Goal: Task Accomplishment & Management: Complete application form

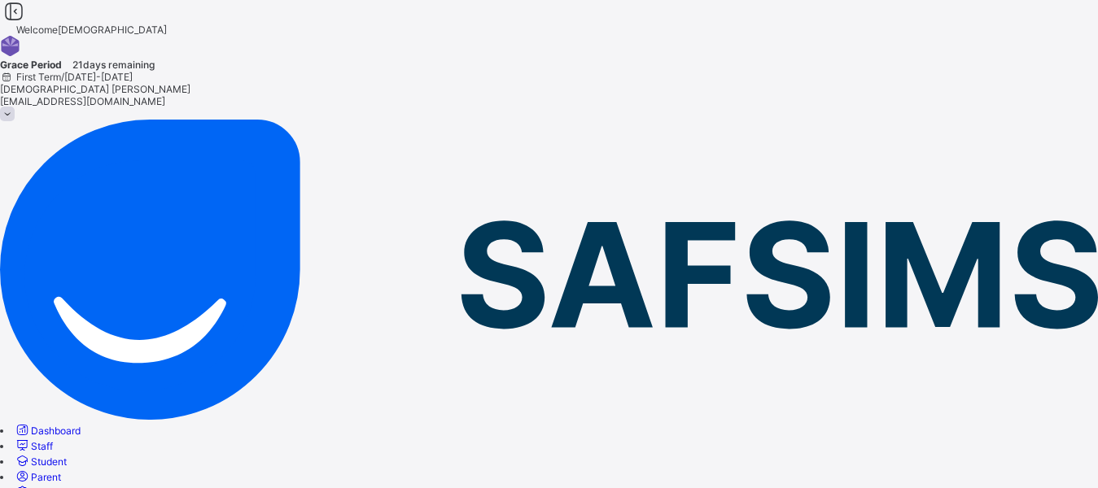
click at [53, 487] on span "Fees" at bounding box center [42, 493] width 22 height 12
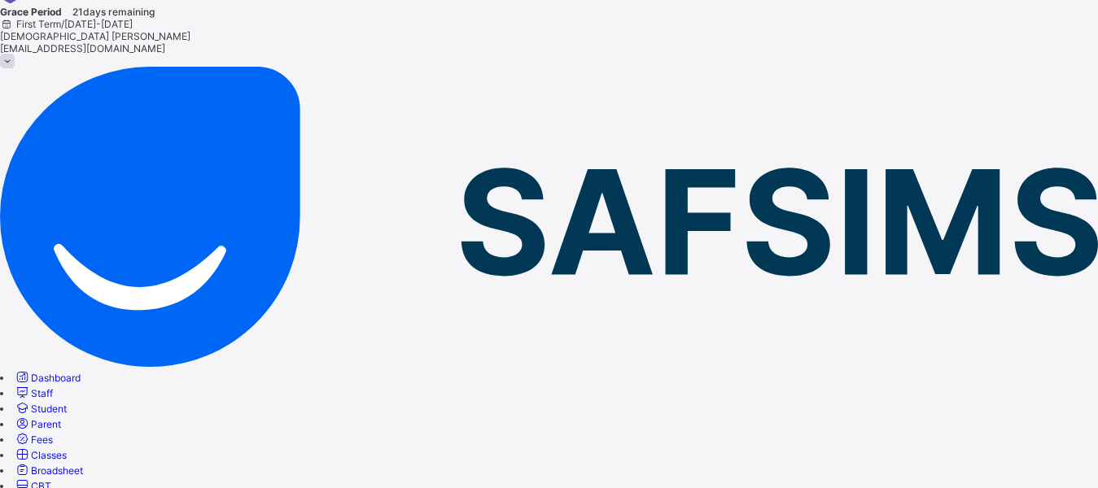
scroll to position [81, 0]
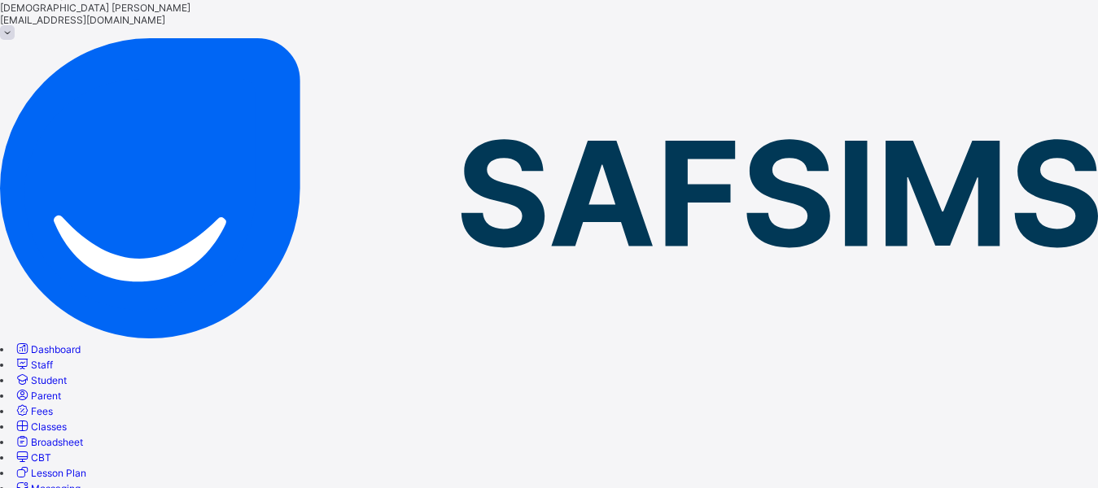
type input "********"
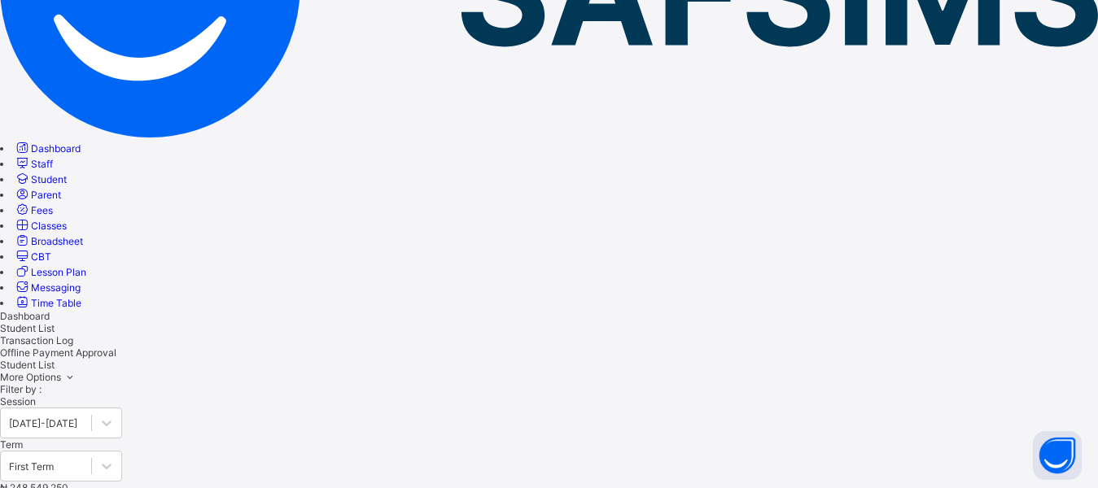
scroll to position [279, 0]
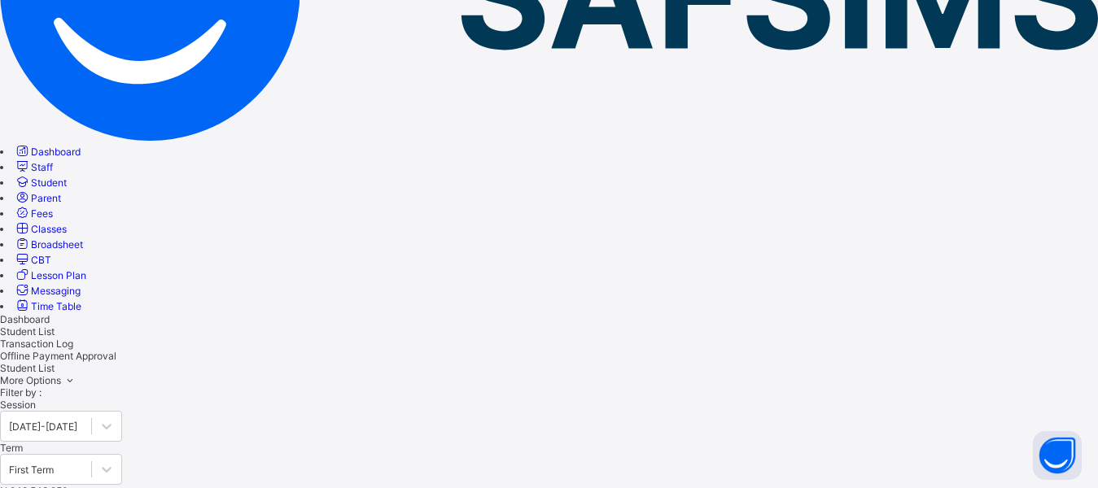
click at [67, 177] on link "Student" at bounding box center [40, 183] width 53 height 12
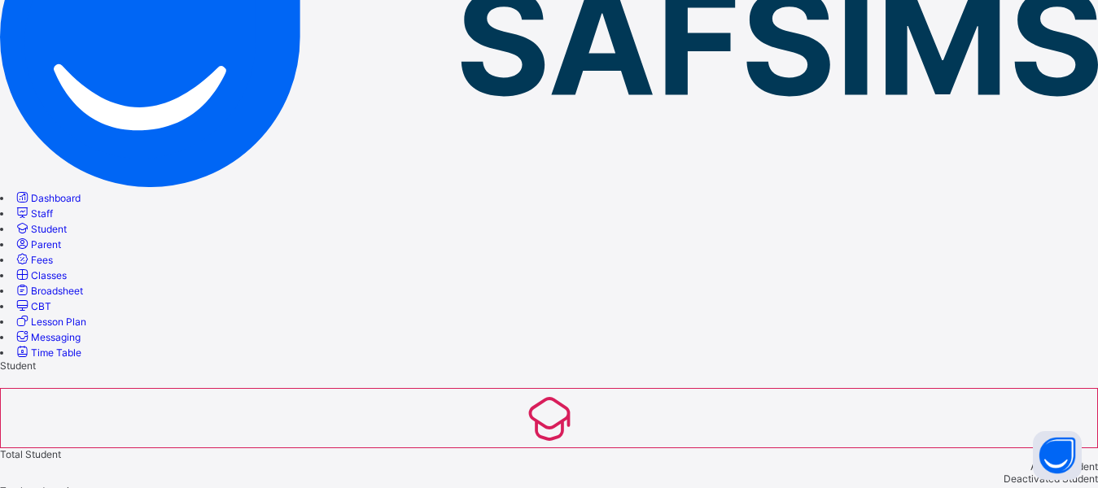
scroll to position [279, 0]
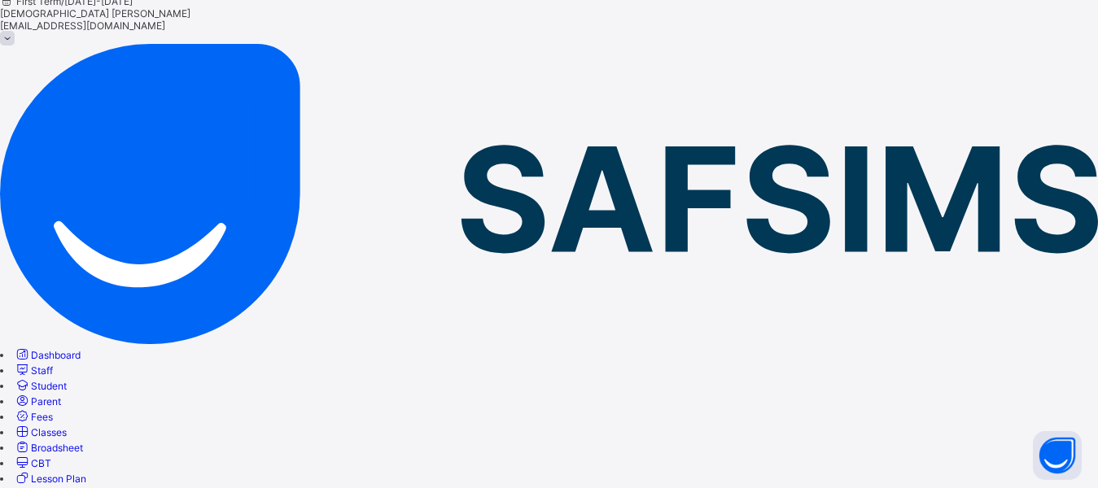
scroll to position [59, 0]
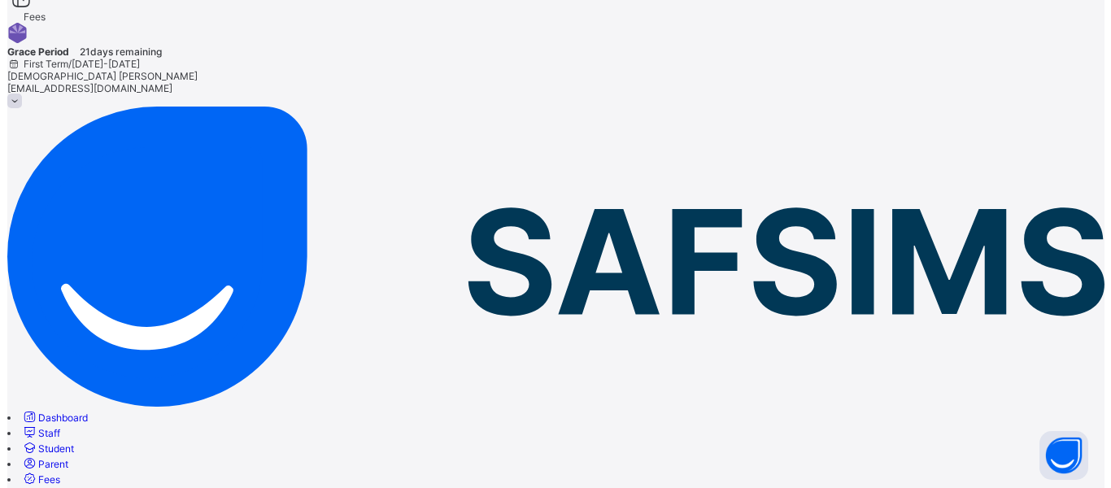
scroll to position [0, 0]
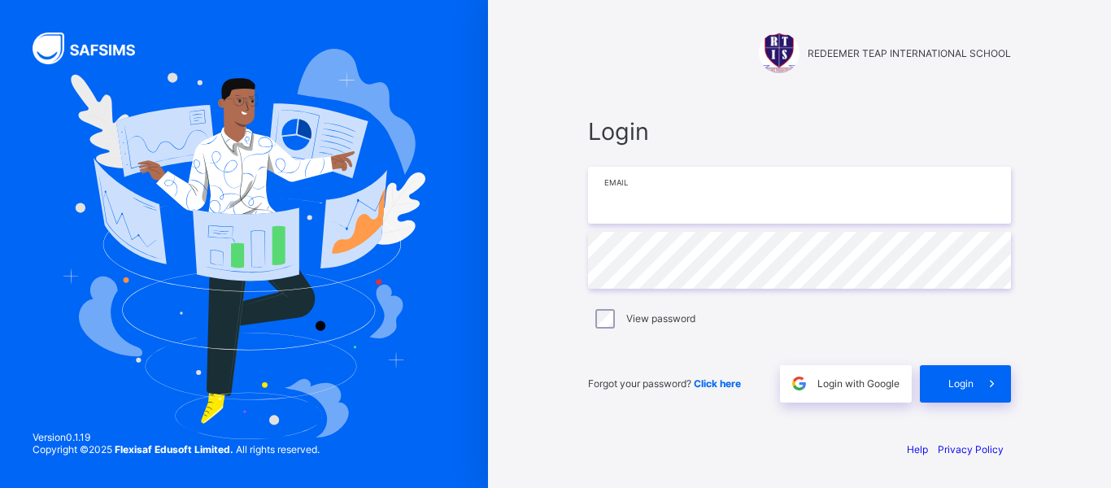
type input "**********"
click at [683, 317] on label "View password" at bounding box center [660, 318] width 69 height 12
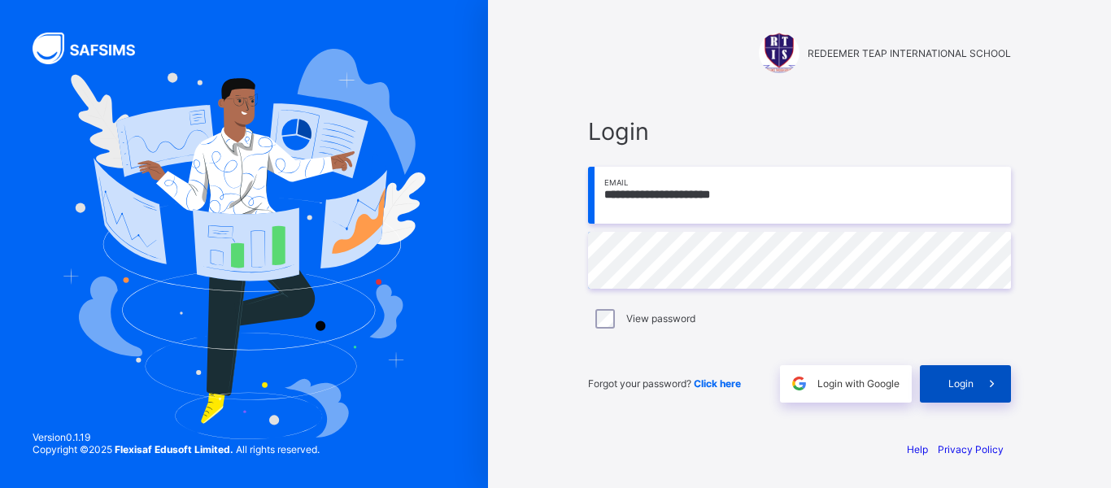
click at [981, 389] on span at bounding box center [992, 383] width 37 height 37
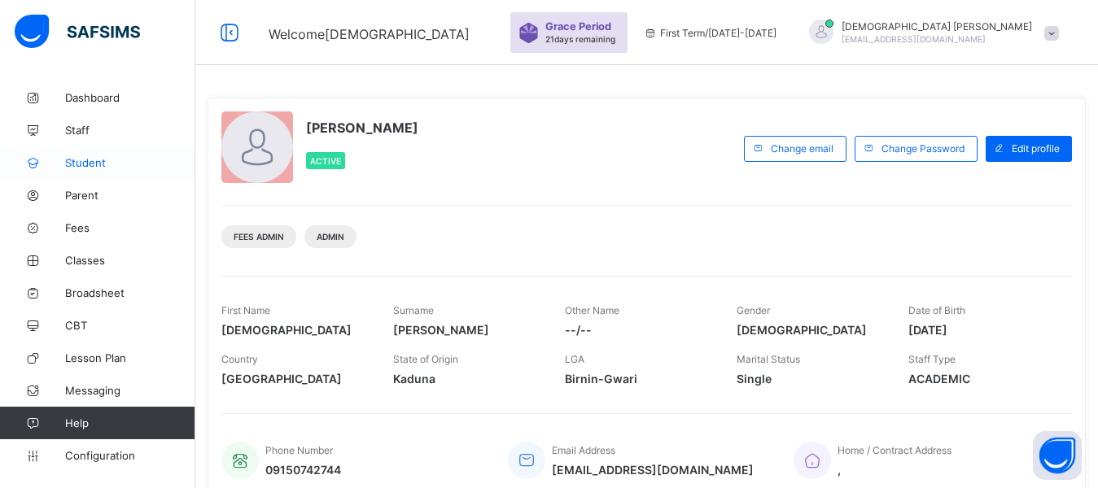
click at [98, 162] on span "Student" at bounding box center [130, 162] width 130 height 13
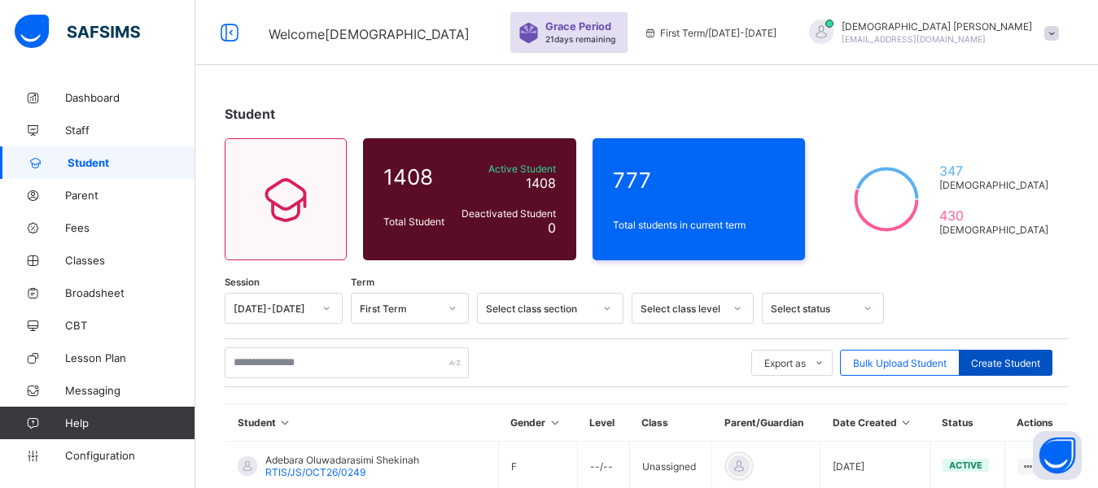
click at [1011, 360] on span "Create Student" at bounding box center [1005, 363] width 69 height 12
select select "**"
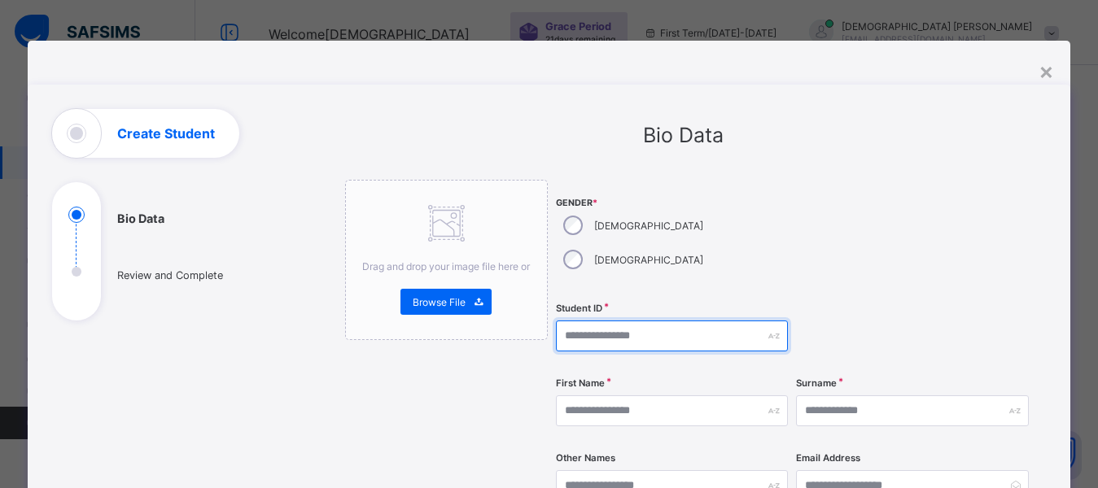
click at [582, 321] on input "text" at bounding box center [672, 336] width 232 height 31
type input "*"
type input "**********"
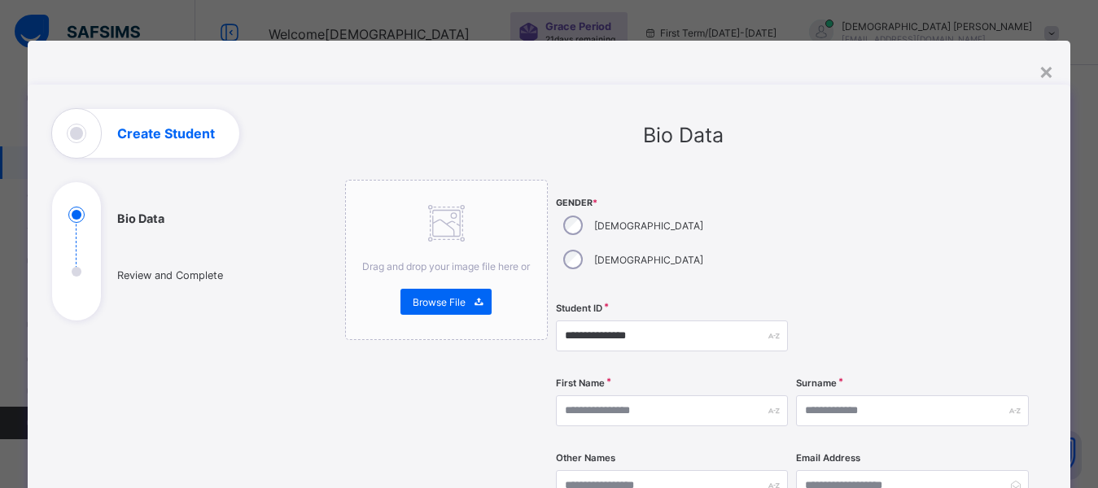
click at [788, 142] on div "Bio Data" at bounding box center [683, 135] width 677 height 24
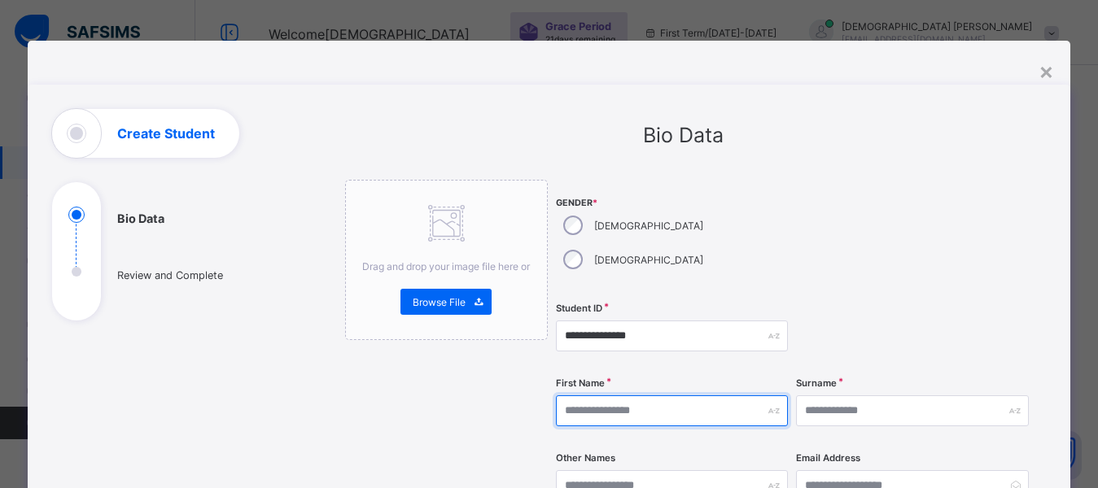
click at [694, 395] on input "text" at bounding box center [672, 410] width 232 height 31
type input "**********"
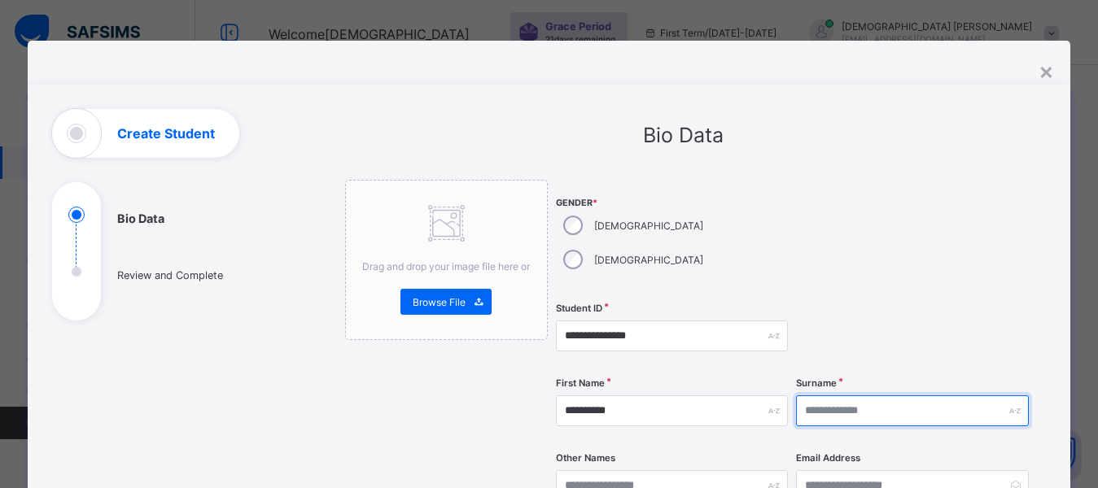
click at [819, 395] on input "text" at bounding box center [912, 410] width 232 height 31
type input "*******"
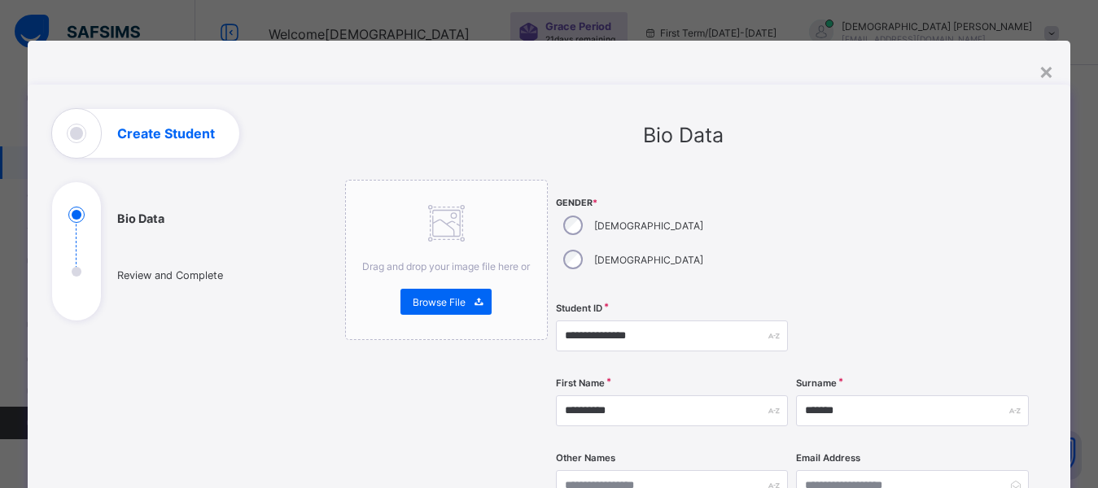
click at [858, 303] on div at bounding box center [912, 336] width 232 height 67
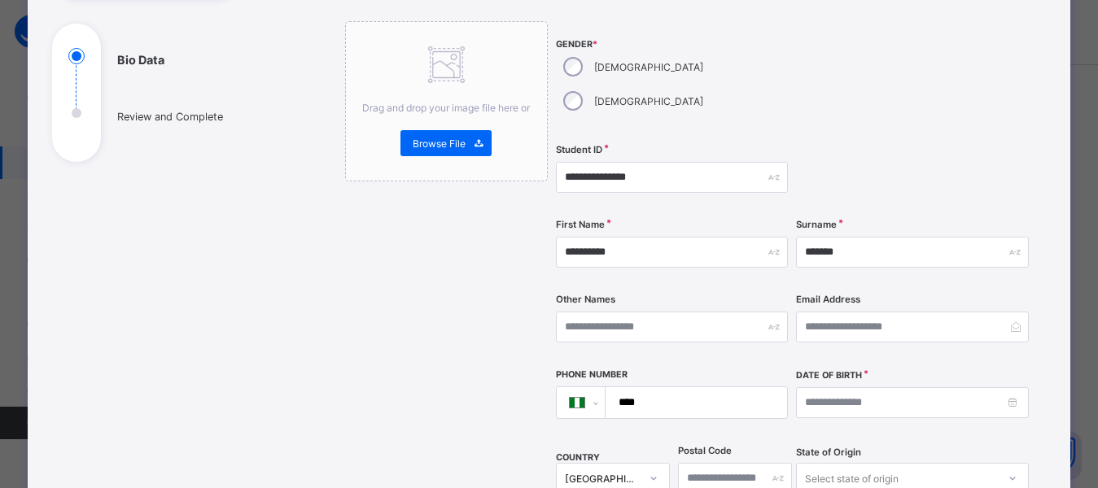
scroll to position [163, 0]
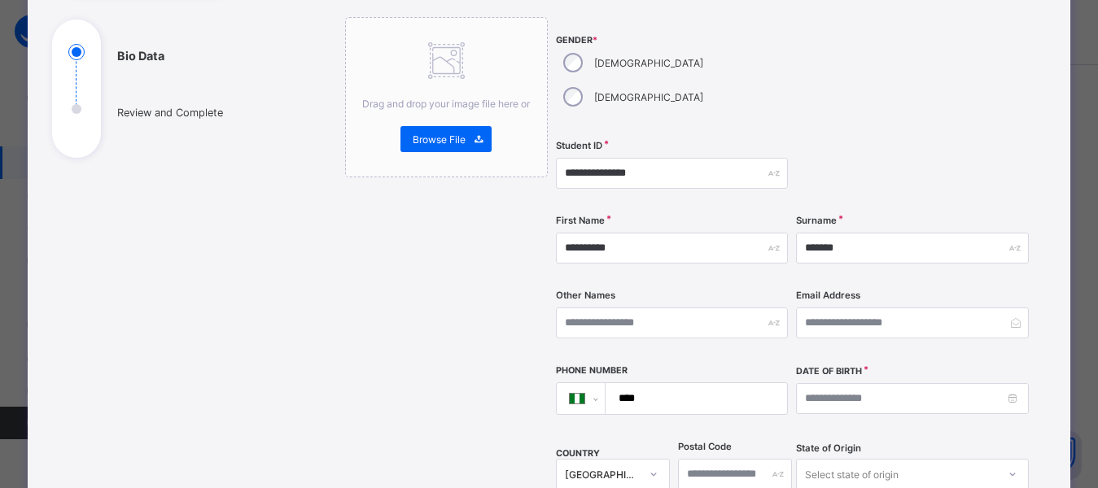
click at [714, 383] on input "****" at bounding box center [693, 398] width 168 height 31
type input "**********"
click at [918, 59] on div at bounding box center [912, 74] width 232 height 115
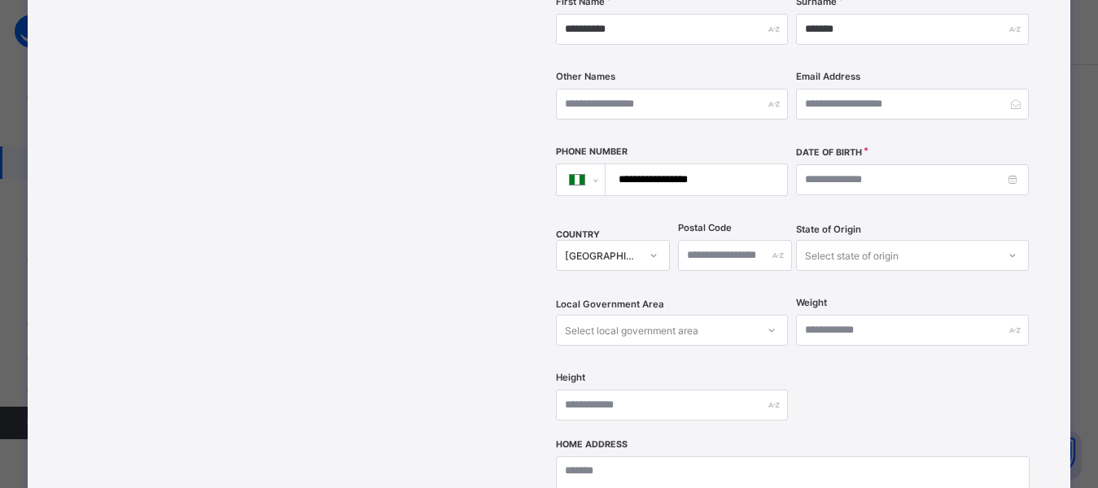
scroll to position [570, 0]
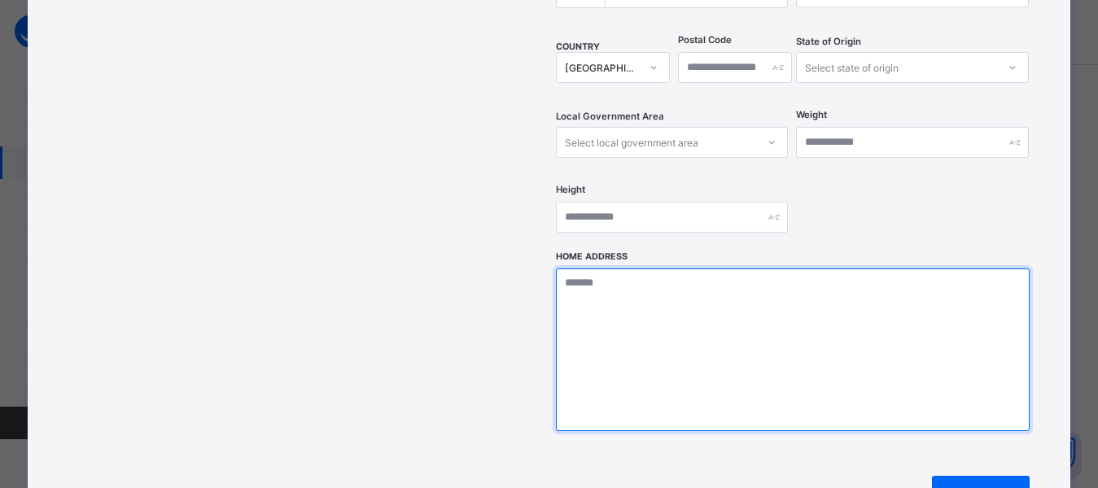
click at [630, 320] on textarea at bounding box center [793, 349] width 474 height 163
drag, startPoint x: 795, startPoint y: 247, endPoint x: 508, endPoint y: 269, distance: 288.0
click at [508, 269] on div "**********" at bounding box center [683, 74] width 677 height 929
type textarea "**********"
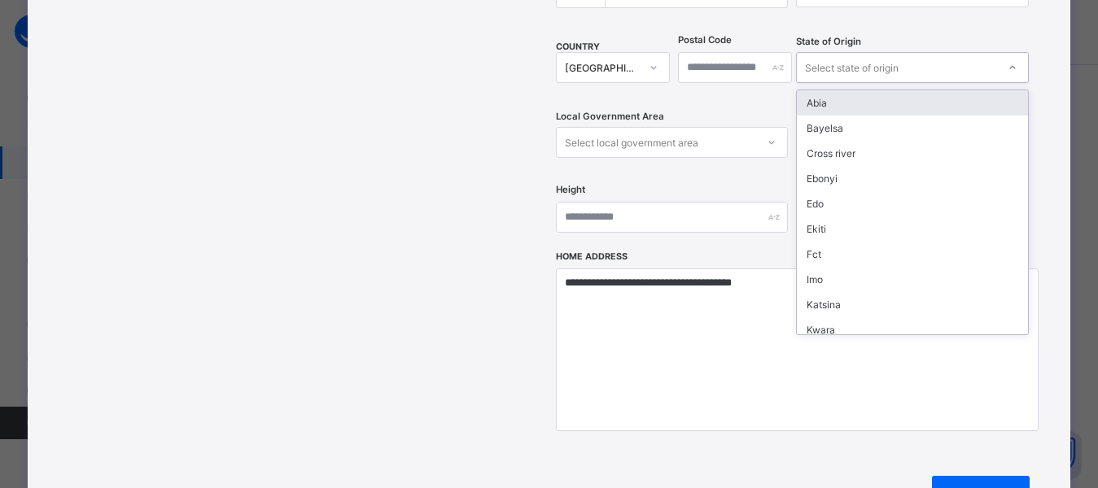
click at [855, 52] on div "Select state of origin" at bounding box center [852, 67] width 94 height 31
type input "**"
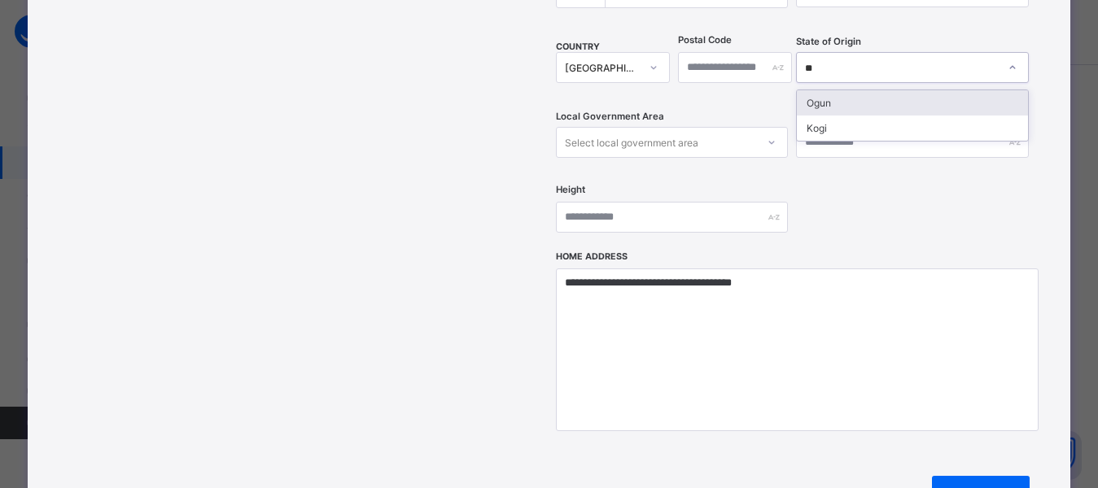
click at [817, 90] on div "Ogun" at bounding box center [912, 102] width 230 height 25
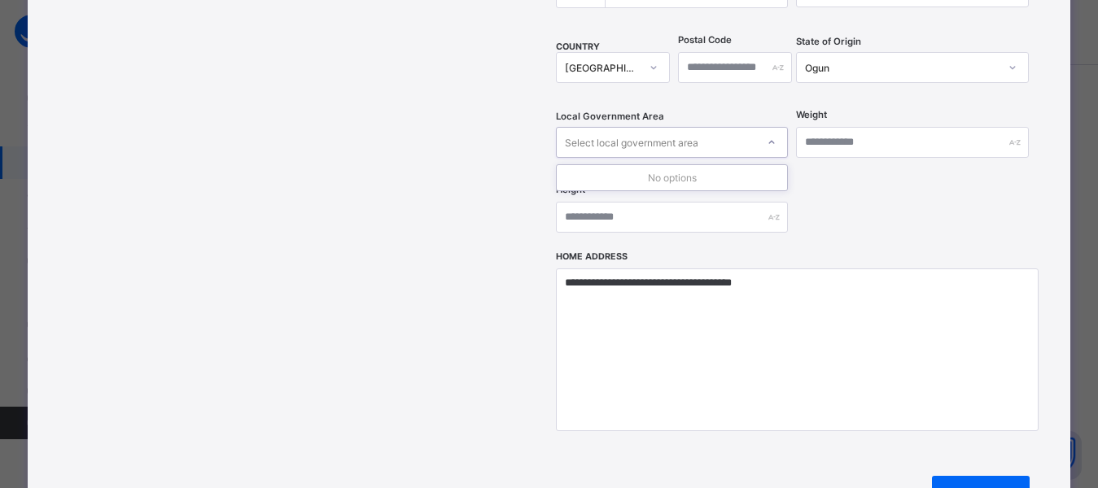
click at [591, 127] on div "Select local government area" at bounding box center [631, 142] width 133 height 31
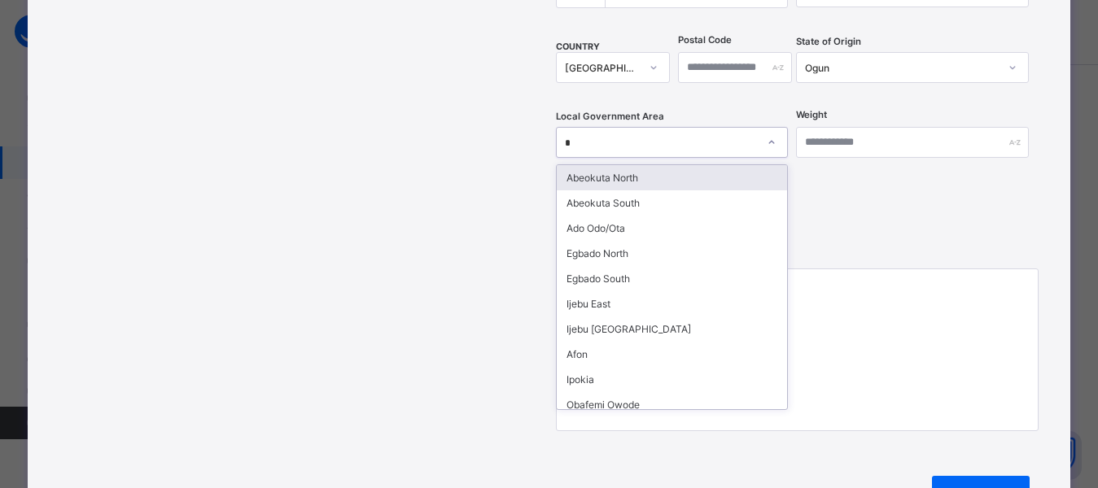
type input "**"
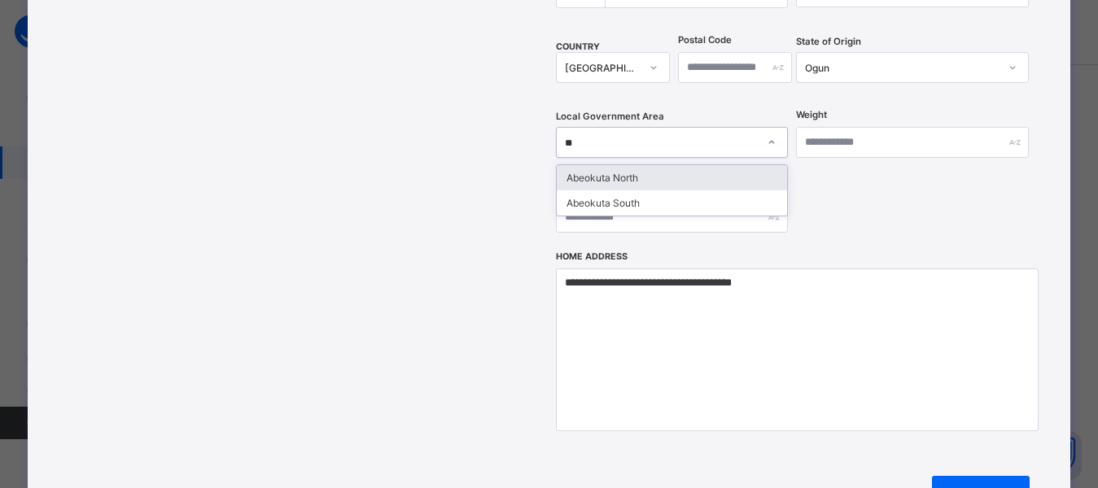
click at [606, 165] on div "Abeokuta North" at bounding box center [672, 177] width 230 height 25
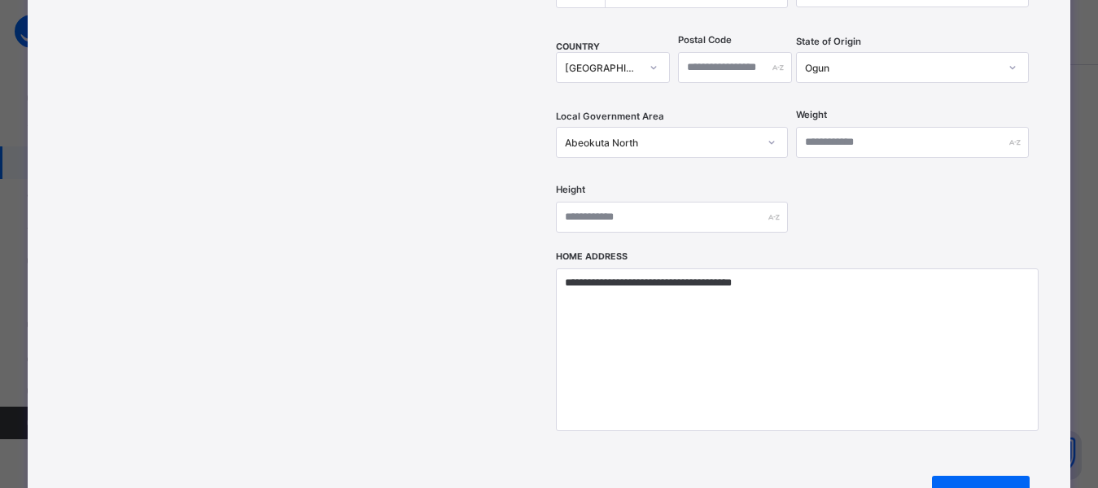
drag, startPoint x: 941, startPoint y: 212, endPoint x: 879, endPoint y: 119, distance: 111.9
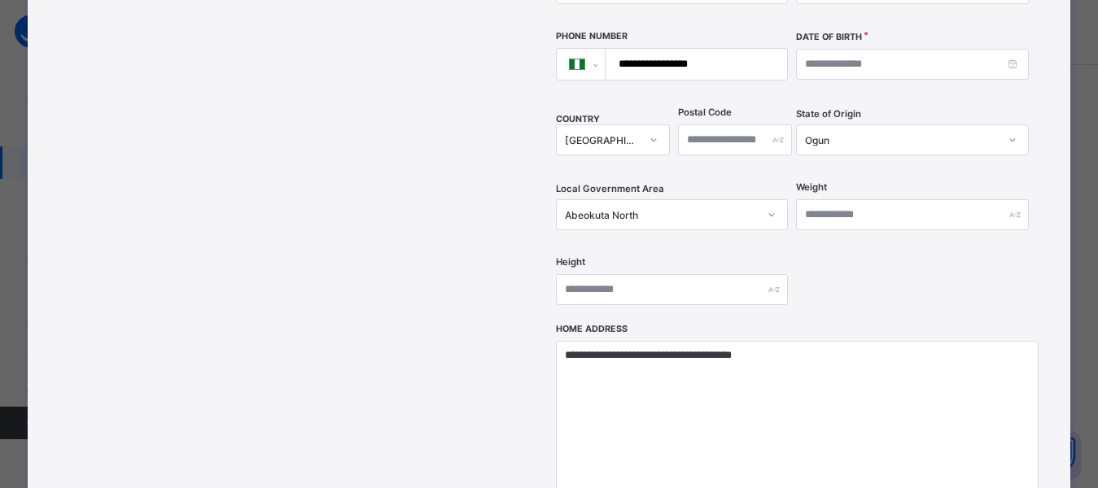
scroll to position [325, 0]
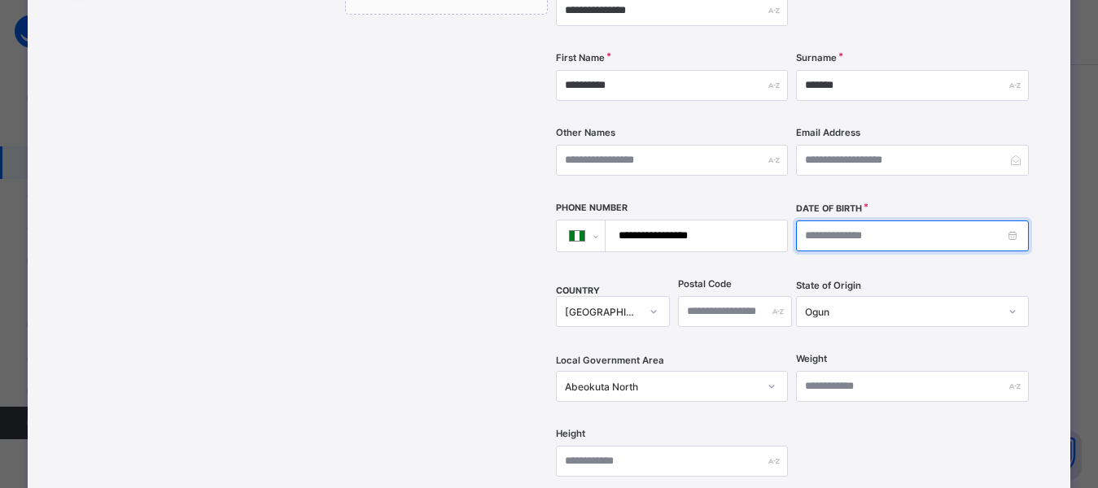
click at [815, 220] on input at bounding box center [912, 235] width 232 height 31
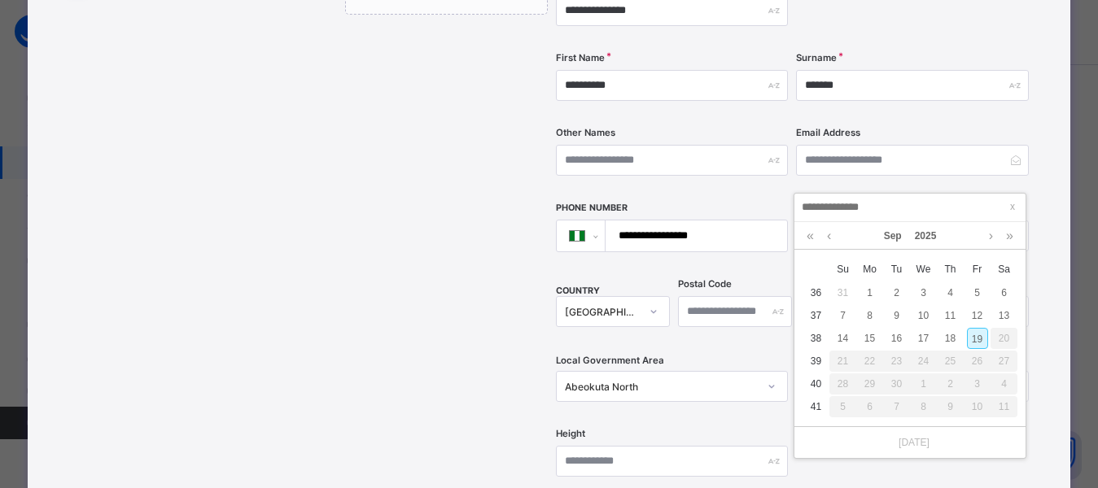
type input "**********"
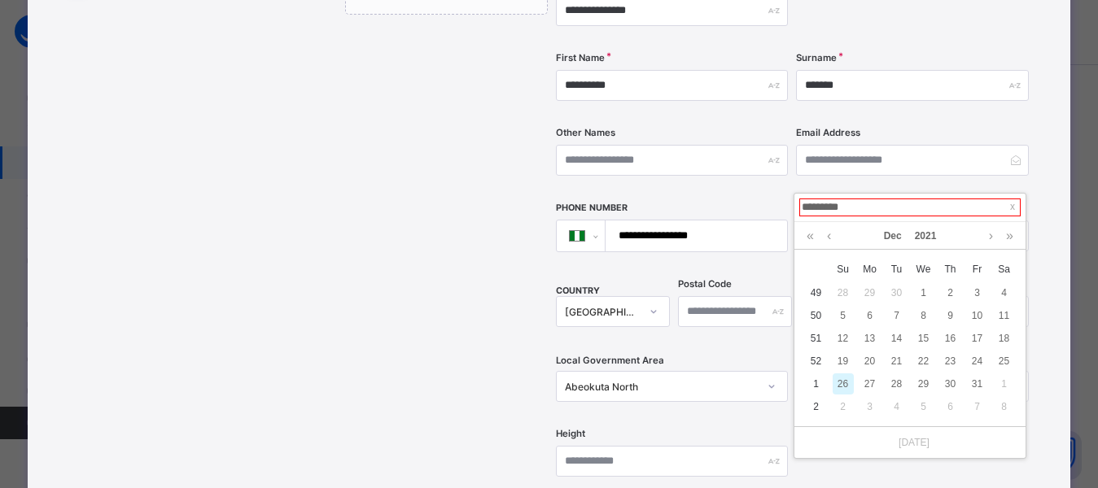
type input "**********"
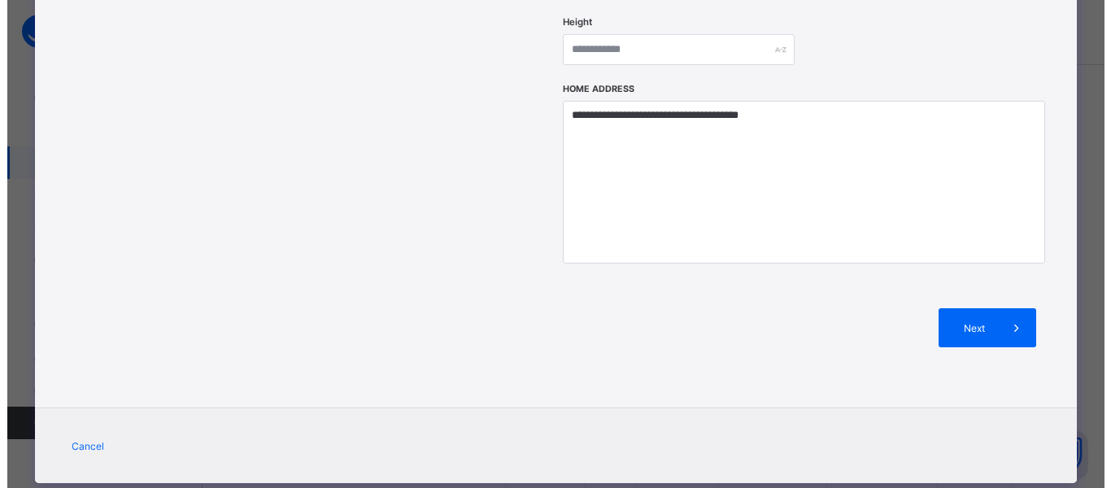
scroll to position [740, 0]
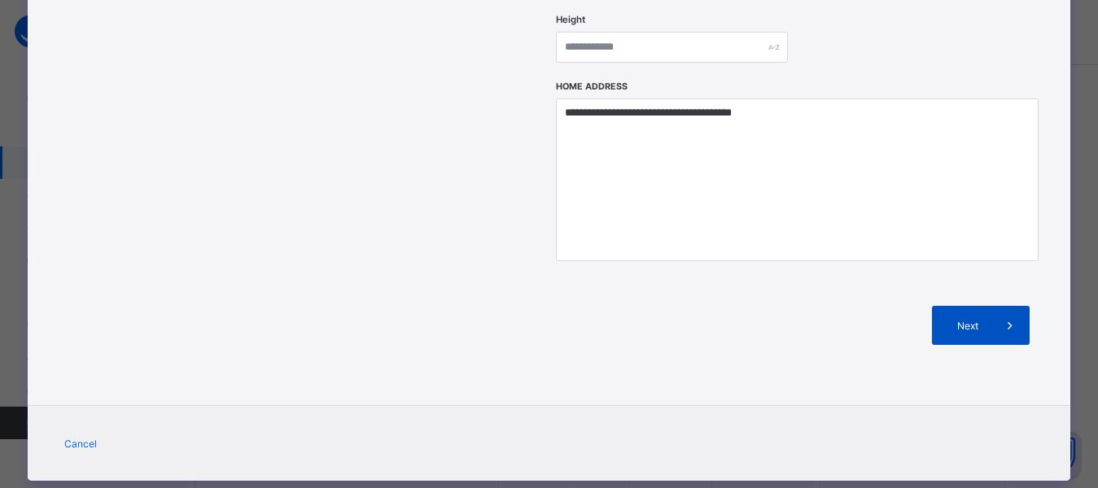
click at [1002, 306] on span at bounding box center [1009, 325] width 39 height 39
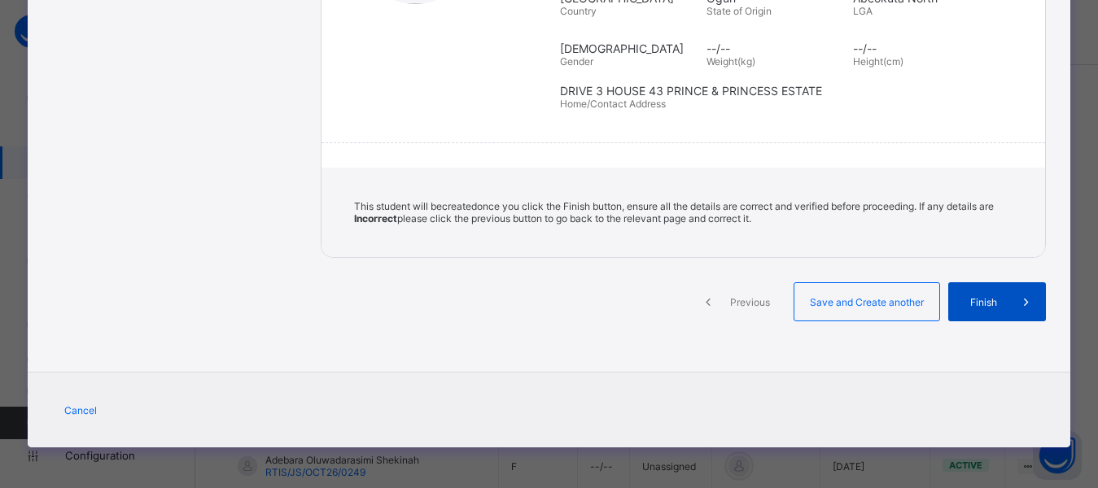
scroll to position [352, 0]
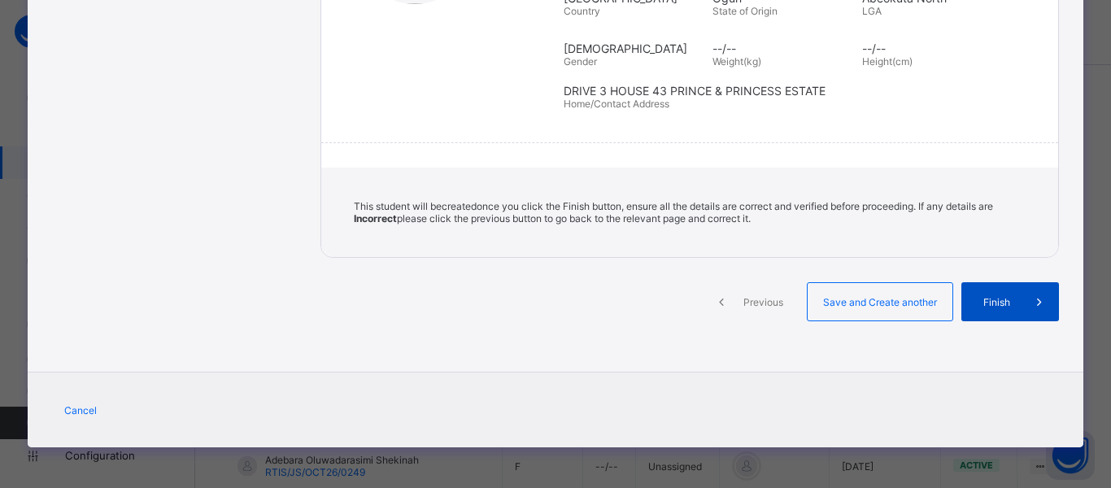
drag, startPoint x: 996, startPoint y: 294, endPoint x: 994, endPoint y: 302, distance: 8.3
click at [994, 302] on div "Finish" at bounding box center [1011, 301] width 98 height 39
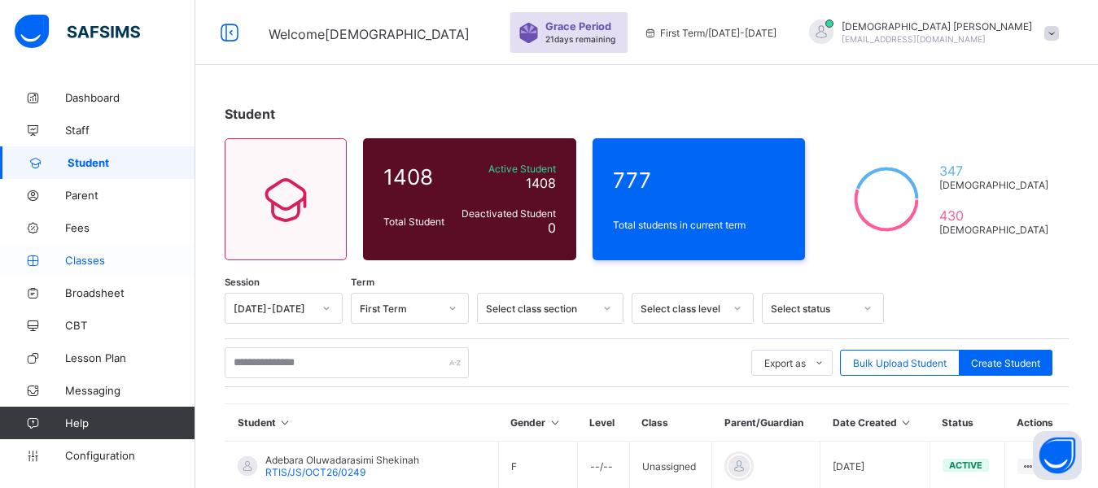
click at [91, 264] on span "Classes" at bounding box center [130, 260] width 130 height 13
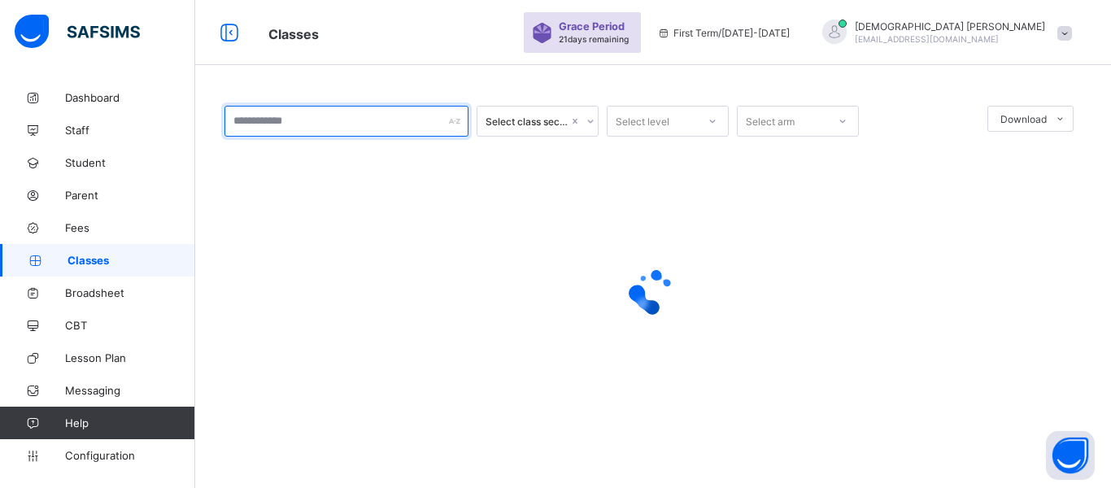
click at [315, 111] on input "text" at bounding box center [347, 121] width 244 height 31
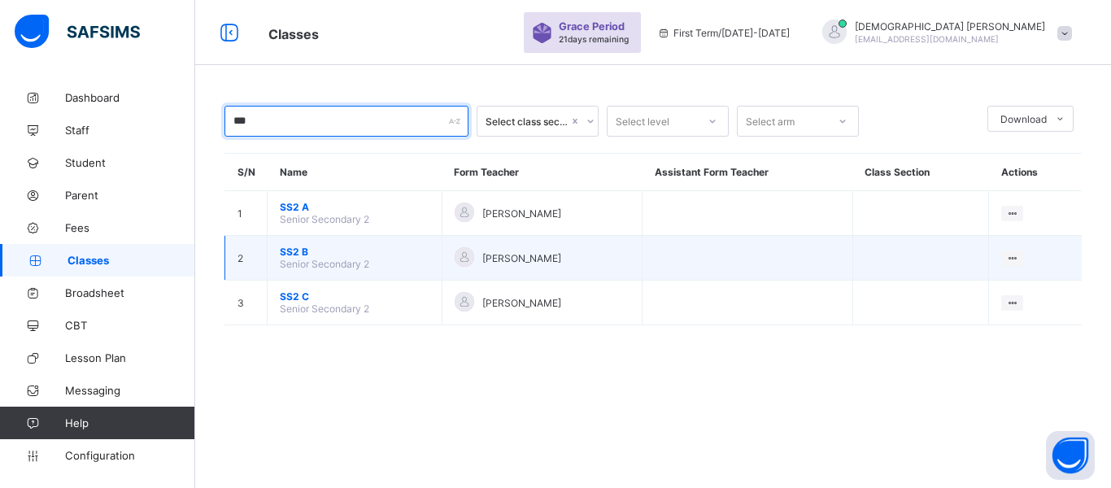
type input "***"
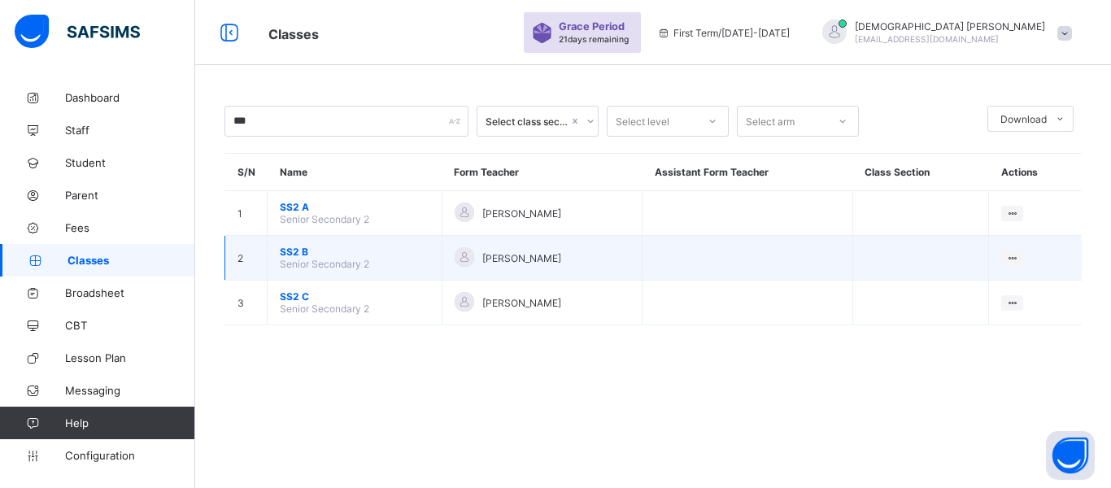
click at [300, 265] on span "Senior Secondary 2" at bounding box center [324, 264] width 89 height 12
click at [300, 255] on span "SS2 B" at bounding box center [355, 252] width 150 height 12
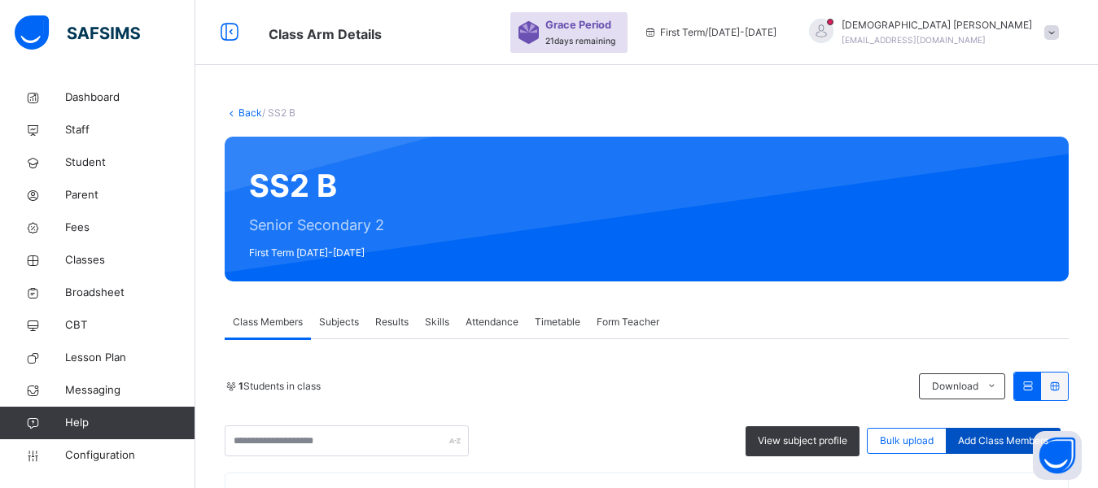
click at [996, 439] on span "Add Class Members" at bounding box center [1003, 441] width 90 height 15
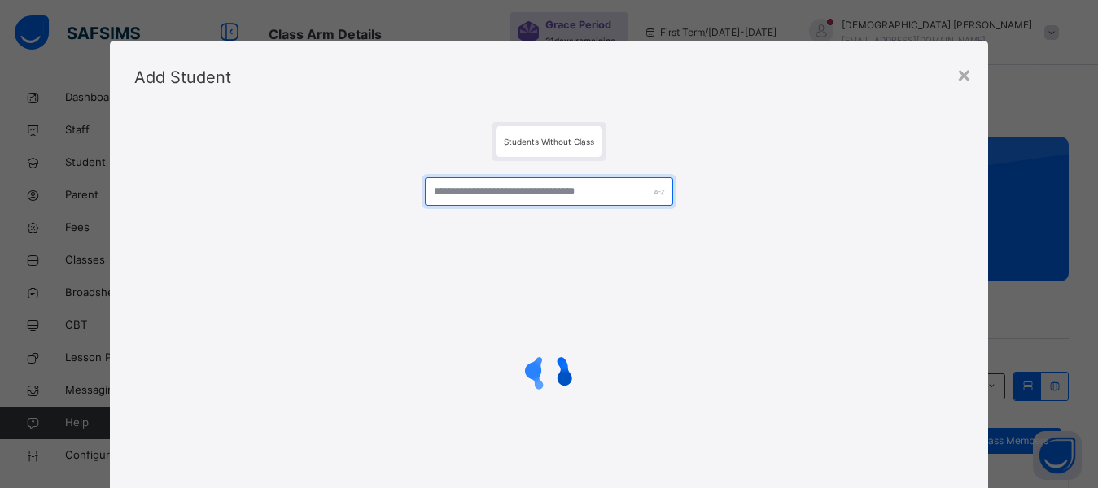
click at [500, 199] on input "text" at bounding box center [549, 191] width 249 height 28
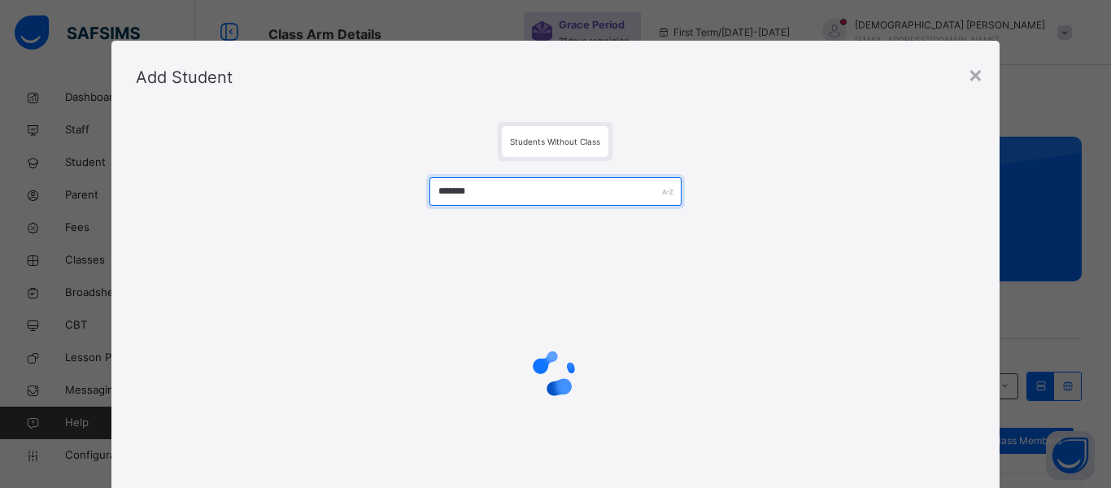
type input "*******"
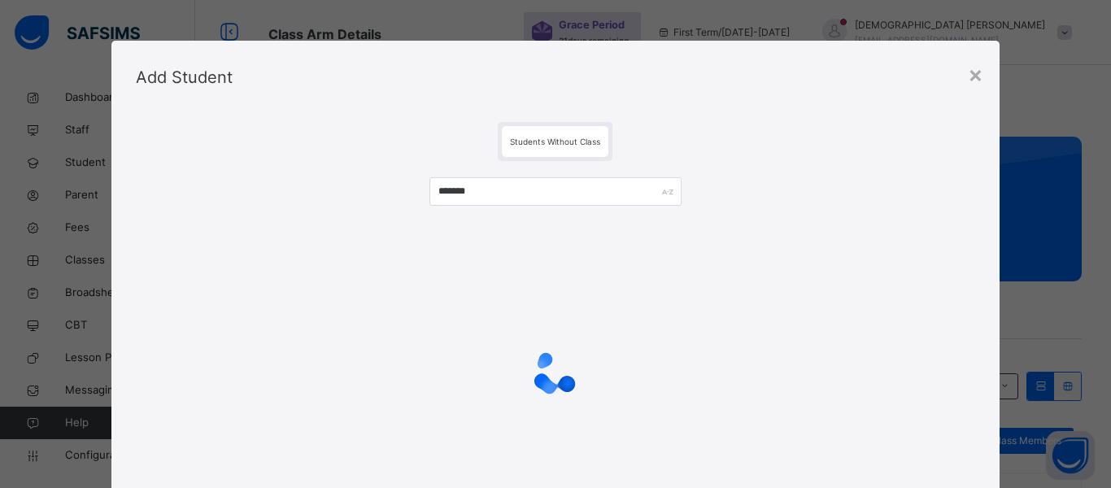
click at [638, 108] on div "Add Student" at bounding box center [555, 77] width 889 height 73
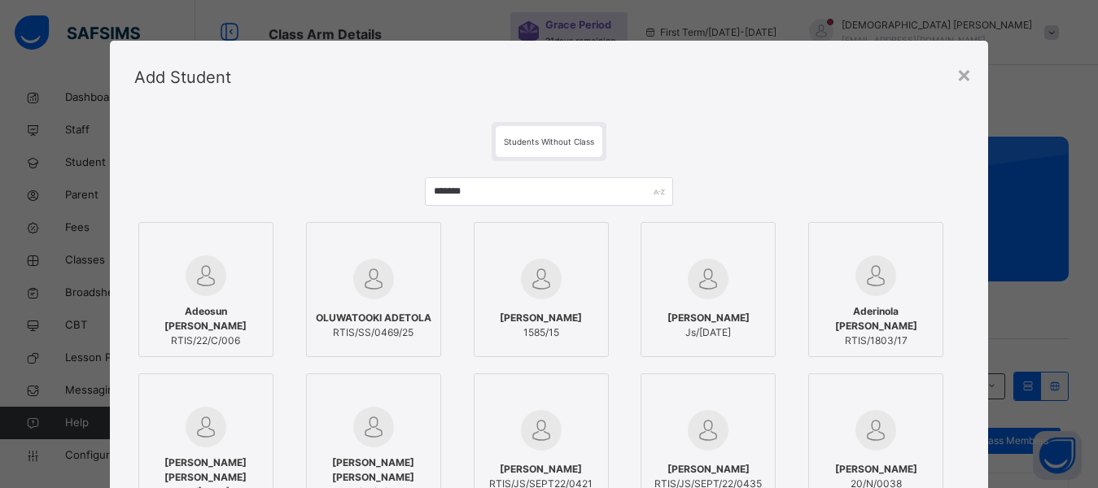
click at [418, 134] on div "Students Without Class" at bounding box center [548, 141] width 829 height 39
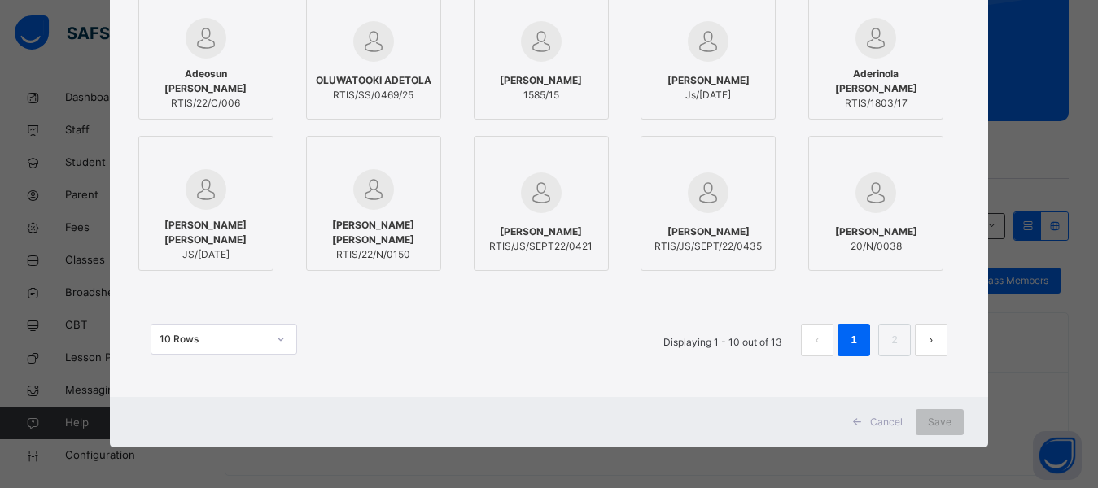
scroll to position [163, 0]
click at [374, 33] on img at bounding box center [373, 41] width 41 height 41
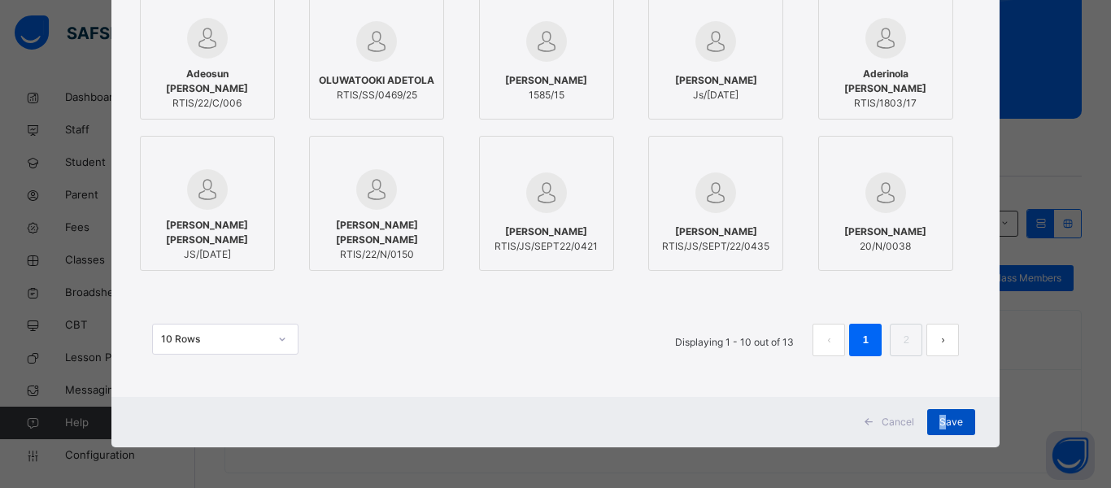
click at [939, 414] on div "Cancel Save" at bounding box center [555, 422] width 889 height 50
click at [940, 417] on span "Save" at bounding box center [952, 422] width 24 height 15
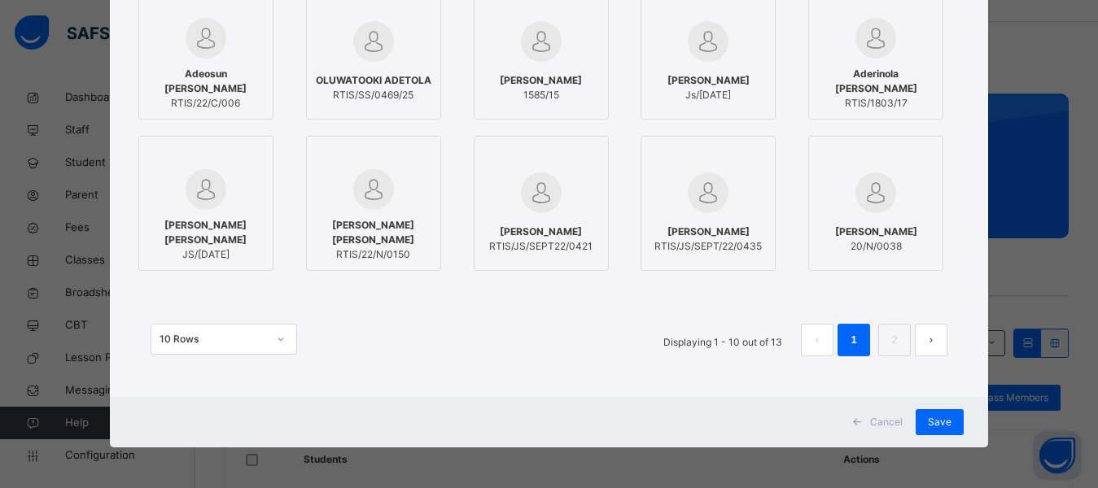
scroll to position [107, 0]
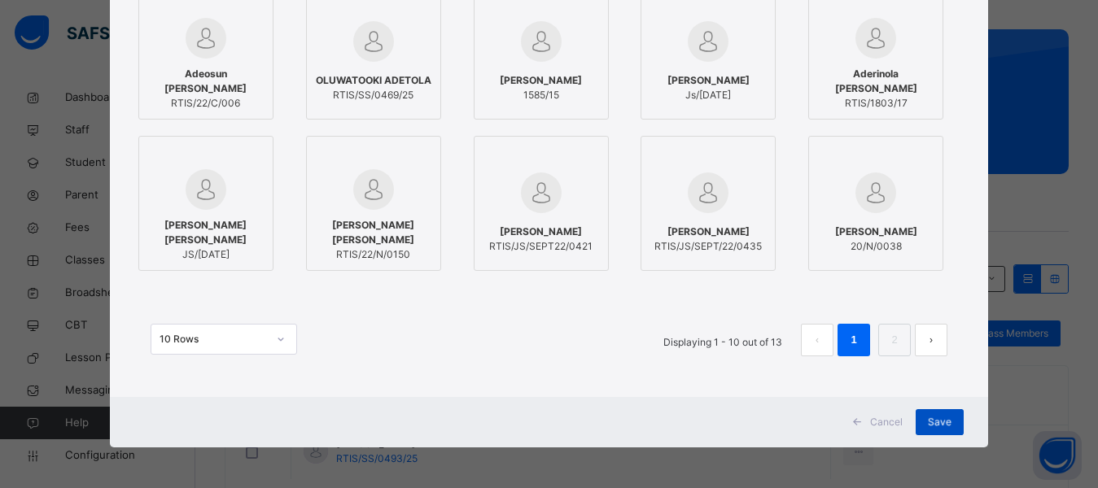
click at [958, 424] on div "Save" at bounding box center [939, 422] width 48 height 26
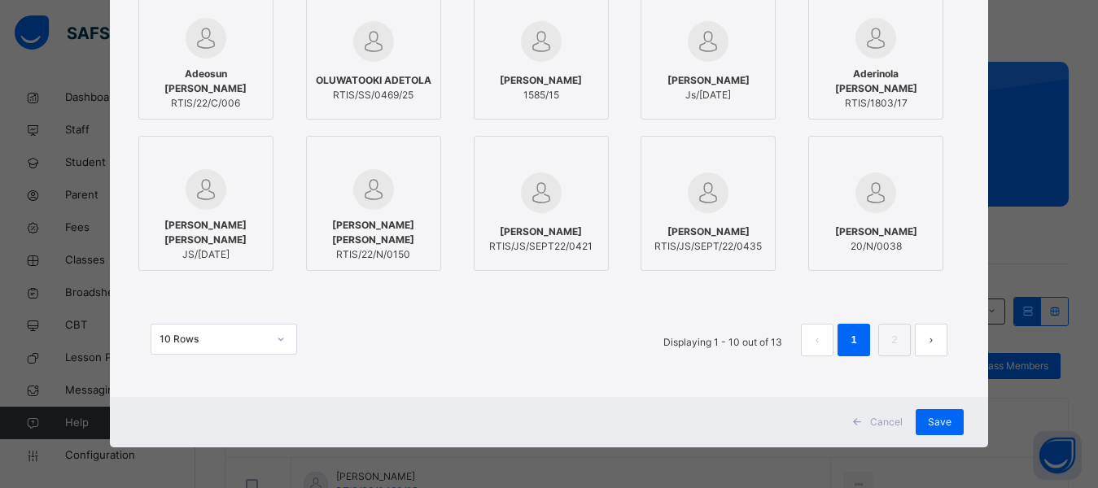
scroll to position [81, 0]
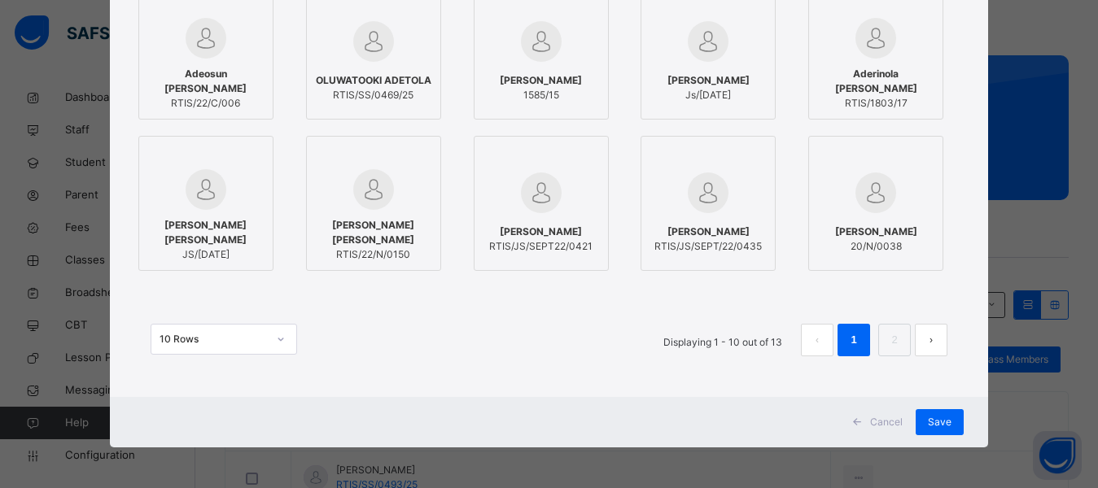
click at [688, 426] on div "Cancel Save" at bounding box center [549, 422] width 878 height 50
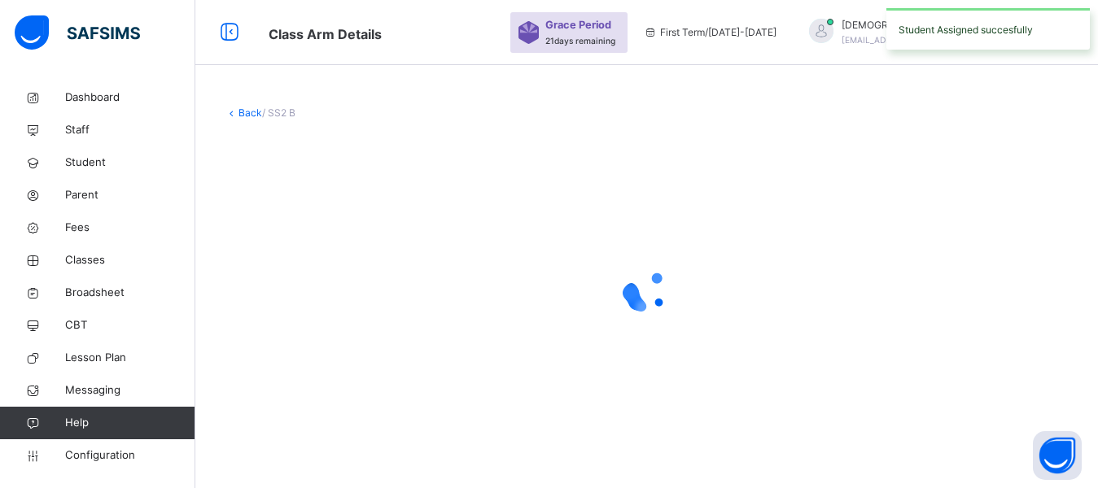
scroll to position [0, 0]
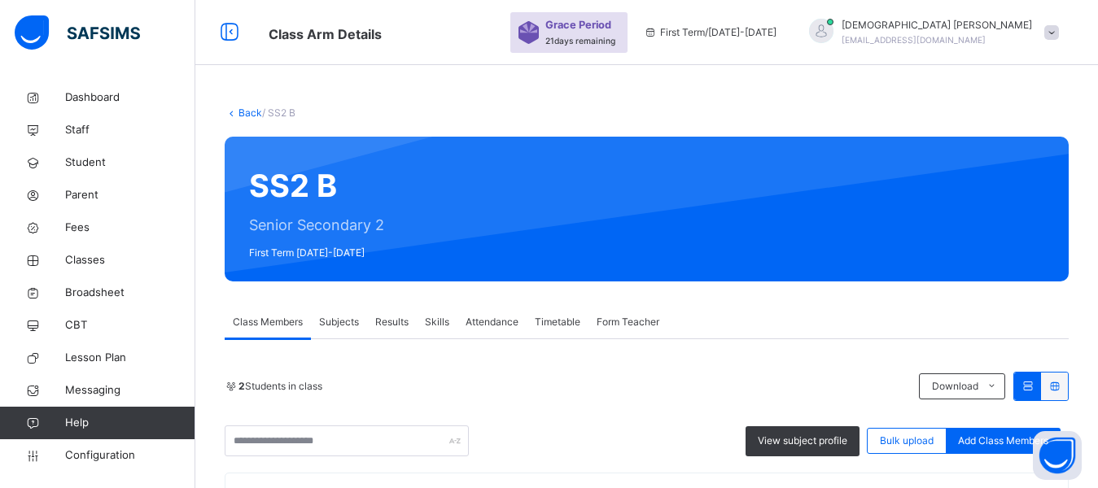
click at [351, 91] on div "Back / SS2 B SS2 B Senior Secondary 2 First Term [DATE]-[DATE] Class Members Su…" at bounding box center [646, 406] width 902 height 650
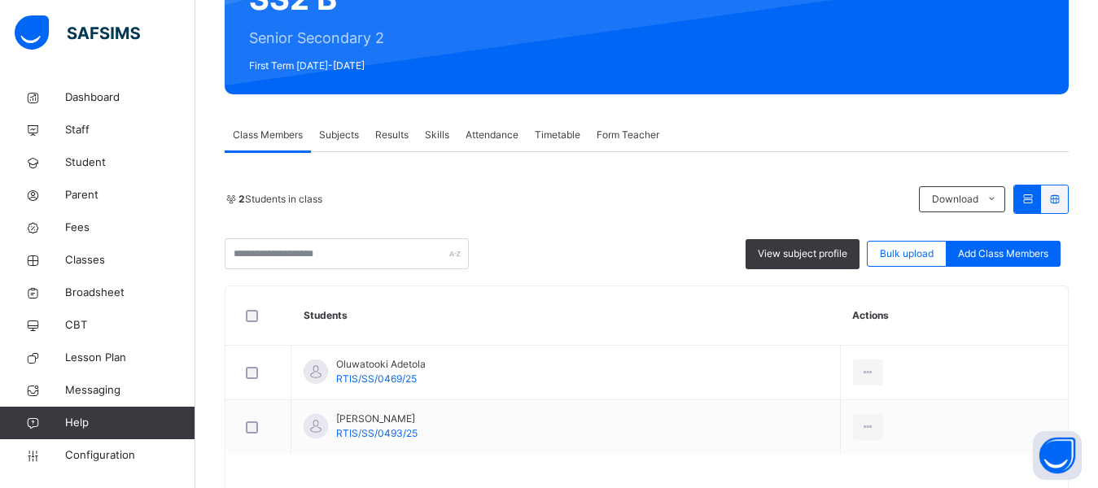
scroll to position [243, 0]
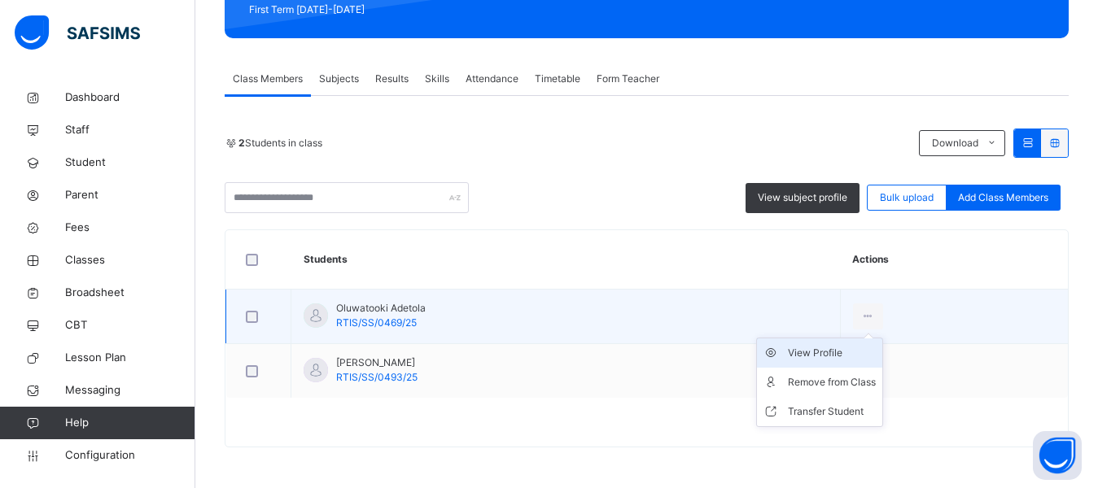
click at [832, 355] on div "View Profile" at bounding box center [832, 353] width 88 height 16
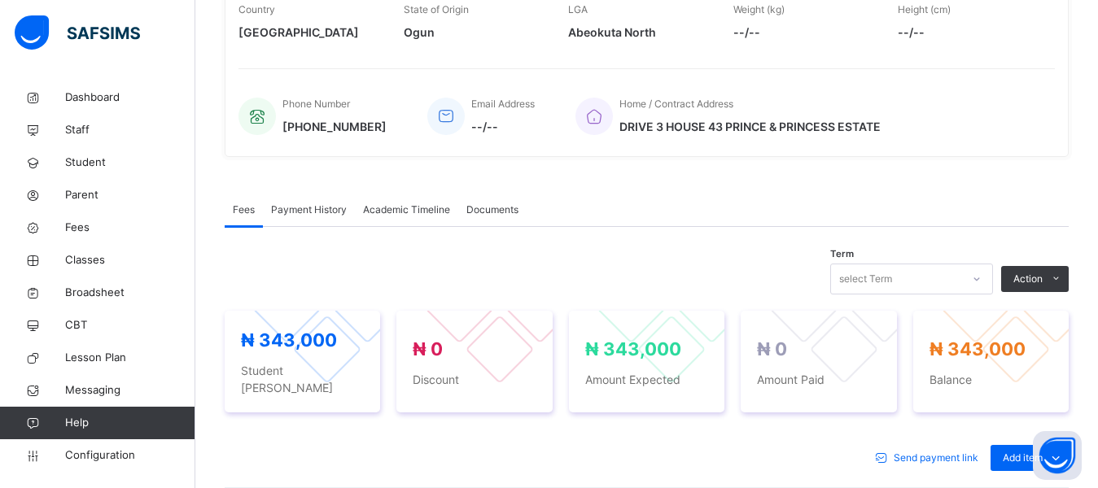
scroll to position [566, 0]
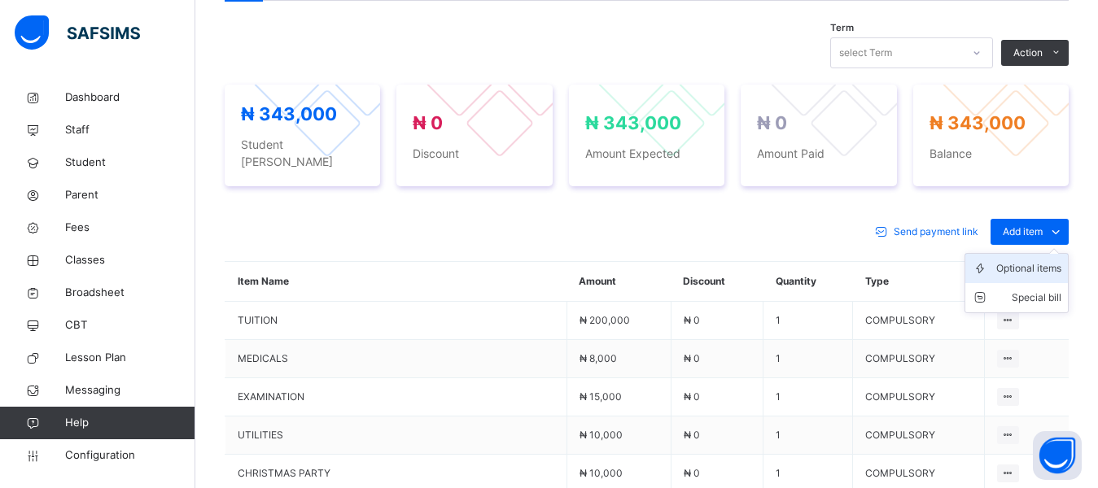
click at [1033, 260] on div "Optional items" at bounding box center [1028, 268] width 65 height 16
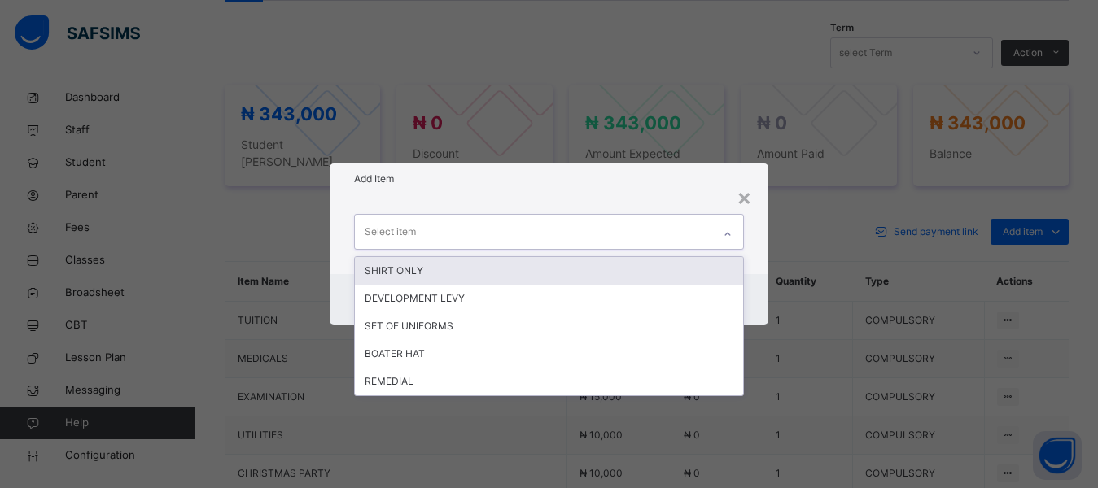
click at [466, 232] on div "Select item" at bounding box center [534, 232] width 358 height 34
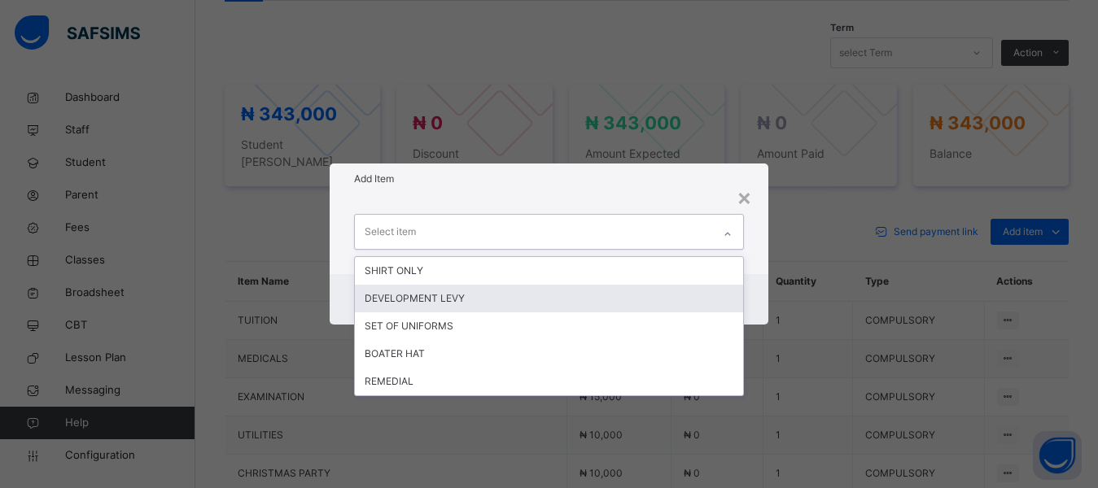
click at [469, 294] on div "DEVELOPMENT LEVY" at bounding box center [549, 299] width 389 height 28
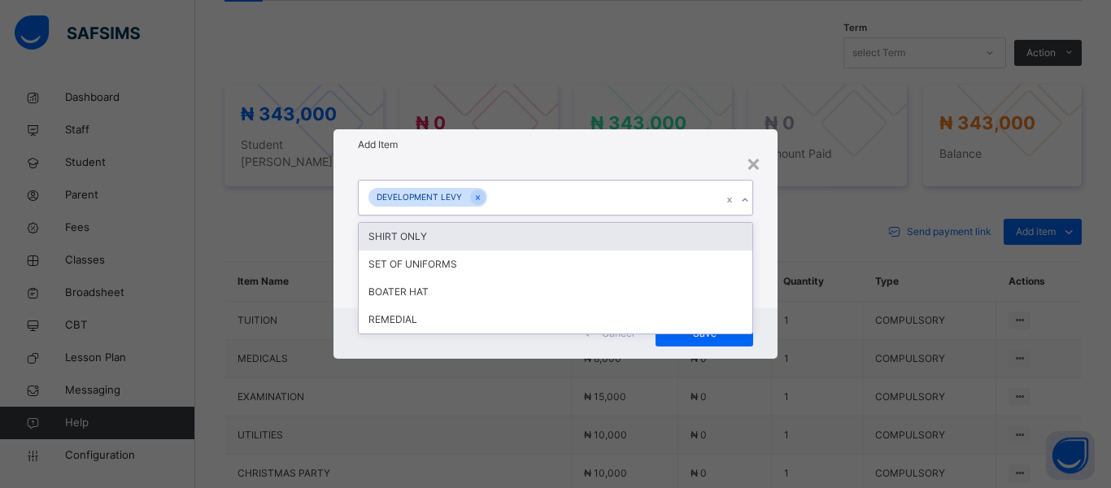
click at [528, 193] on div "DEVELOPMENT LEVY" at bounding box center [540, 198] width 363 height 34
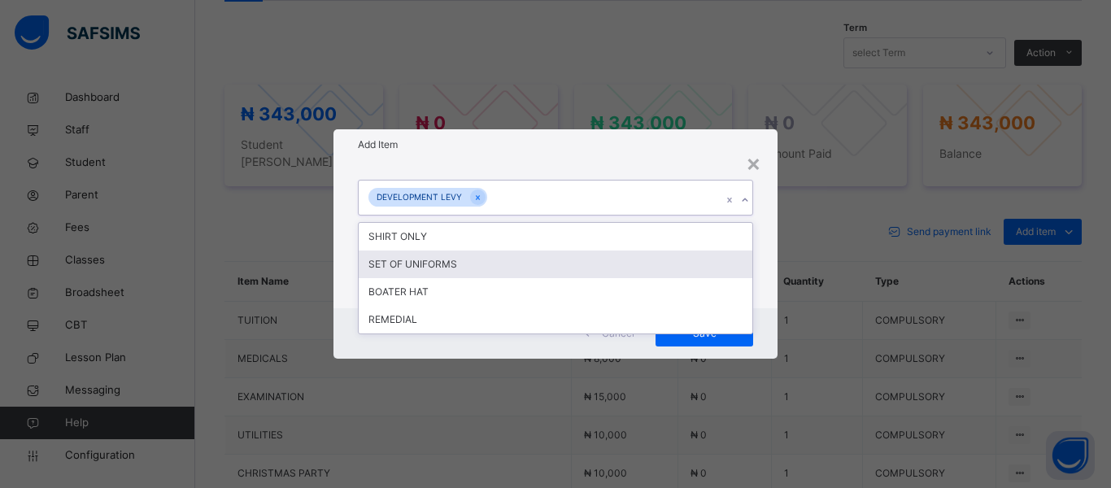
click at [470, 265] on div "SET OF UNIFORMS" at bounding box center [556, 265] width 394 height 28
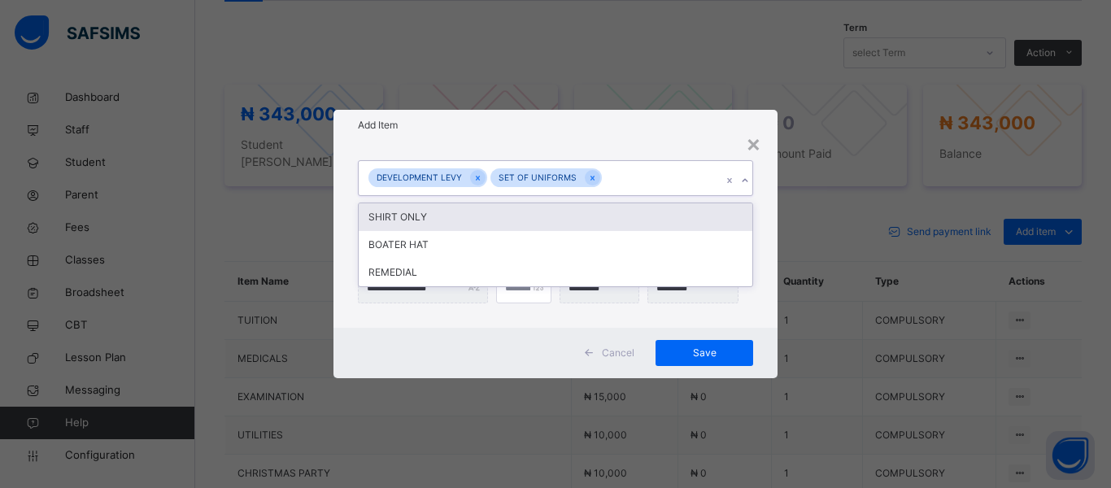
click at [637, 186] on div "DEVELOPMENT LEVY SET OF UNIFORMS" at bounding box center [540, 178] width 363 height 34
click at [641, 128] on h1 "Add Item" at bounding box center [555, 125] width 395 height 15
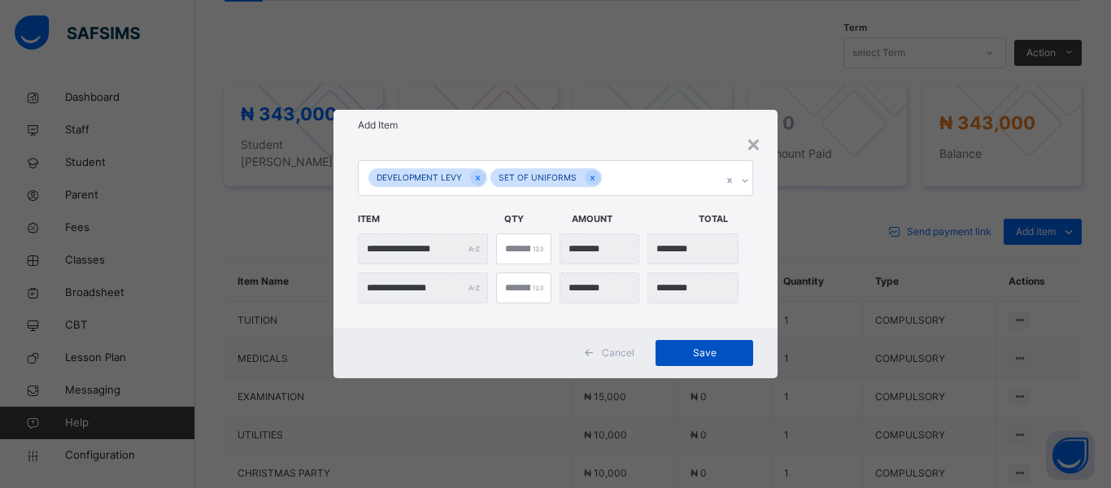
click at [702, 358] on span "Save" at bounding box center [704, 353] width 73 height 15
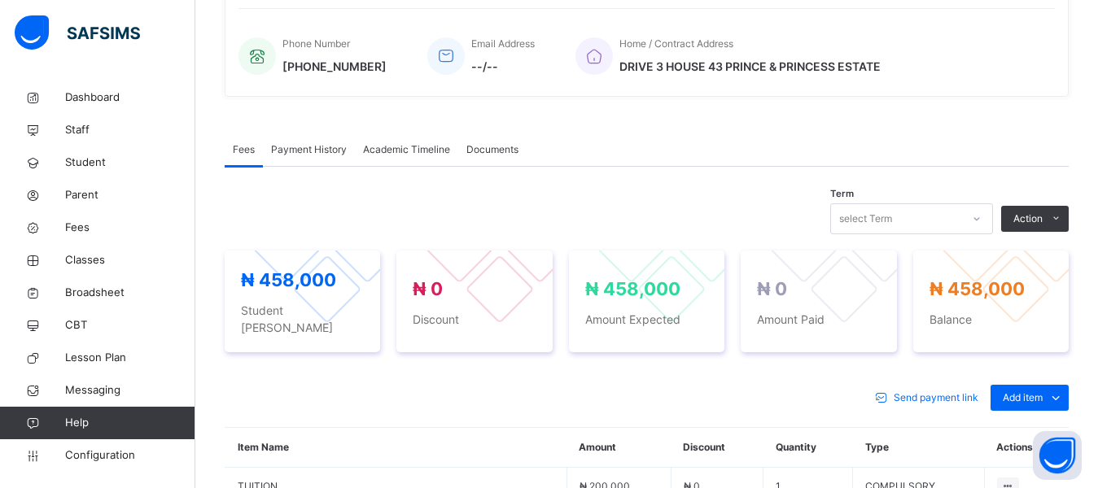
scroll to position [404, 0]
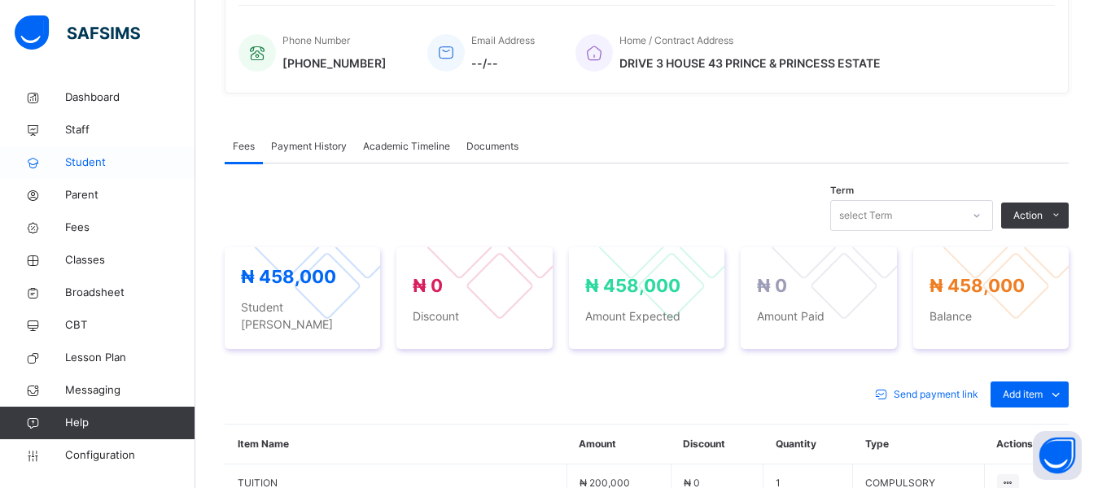
click at [94, 159] on span "Student" at bounding box center [130, 163] width 130 height 16
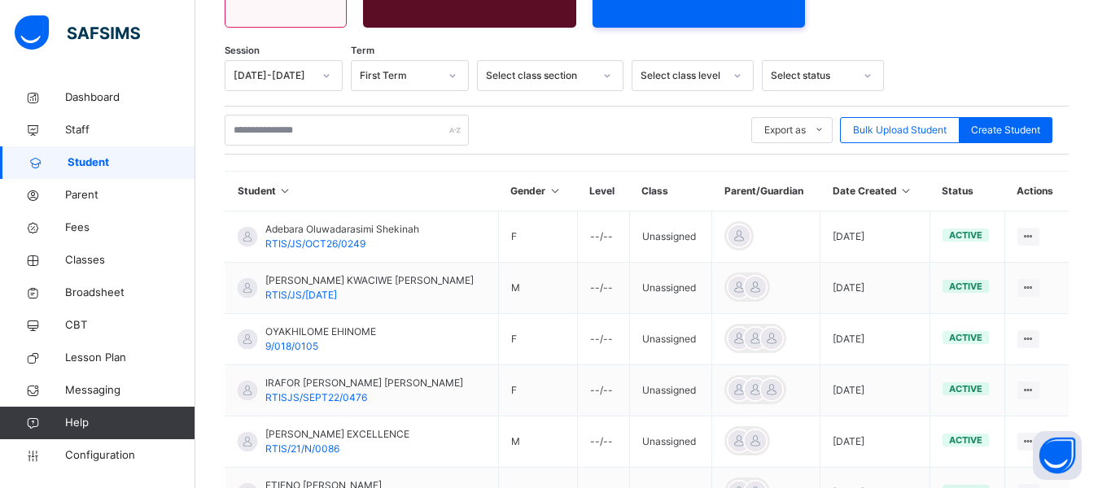
scroll to position [404, 0]
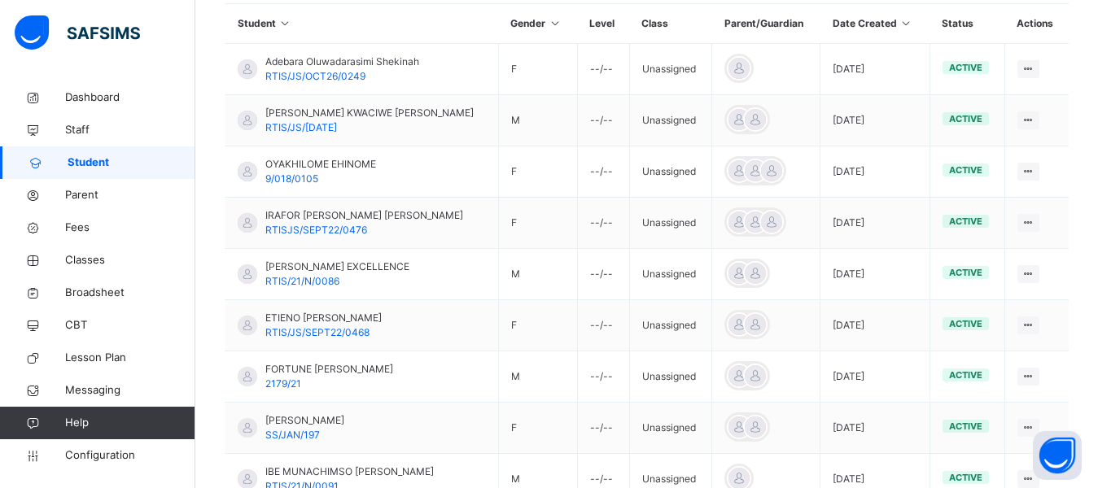
click at [273, 124] on span "RTIS/JS/[DATE]" at bounding box center [301, 127] width 72 height 12
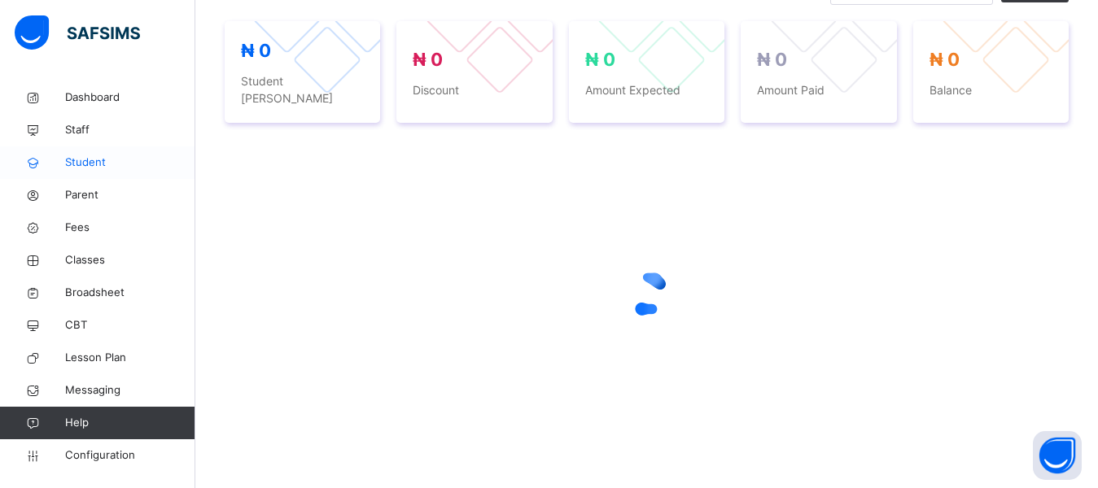
click at [111, 164] on span "Student" at bounding box center [130, 163] width 130 height 16
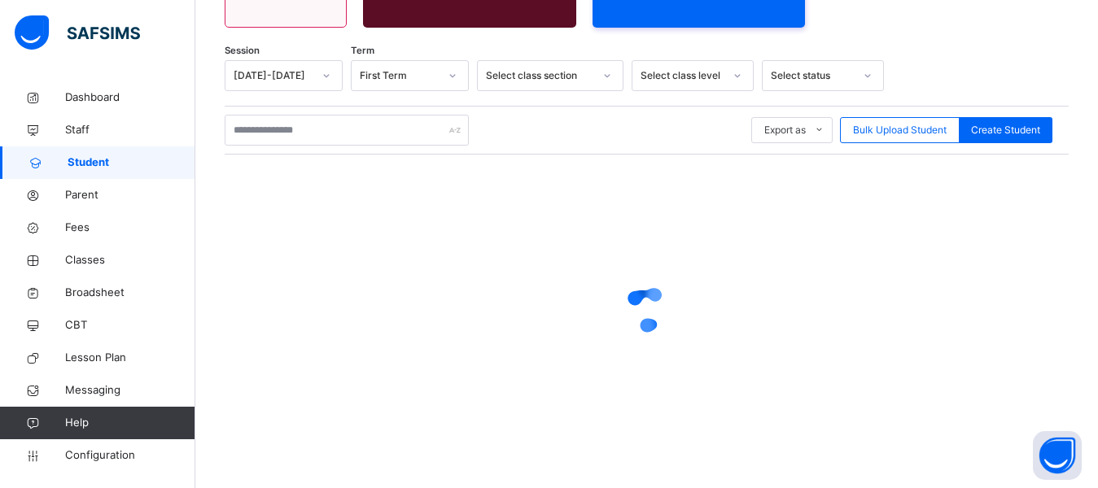
scroll to position [236, 0]
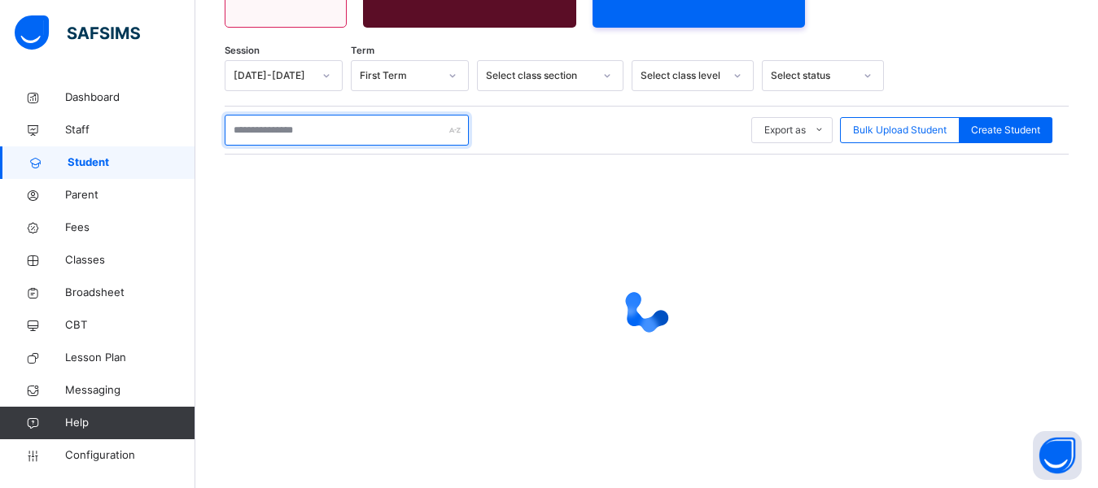
click at [303, 128] on input "text" at bounding box center [347, 130] width 244 height 31
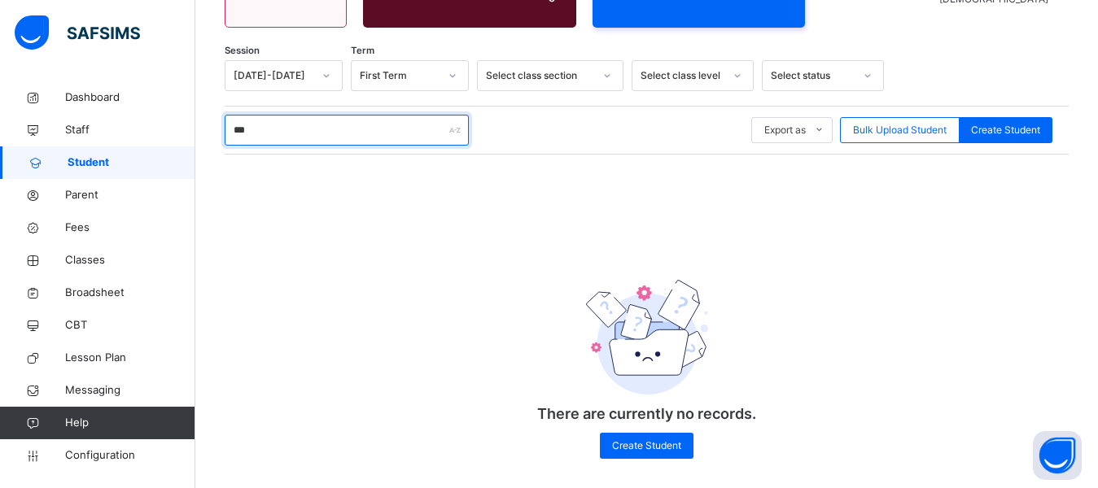
click at [241, 130] on input "***" at bounding box center [347, 130] width 244 height 31
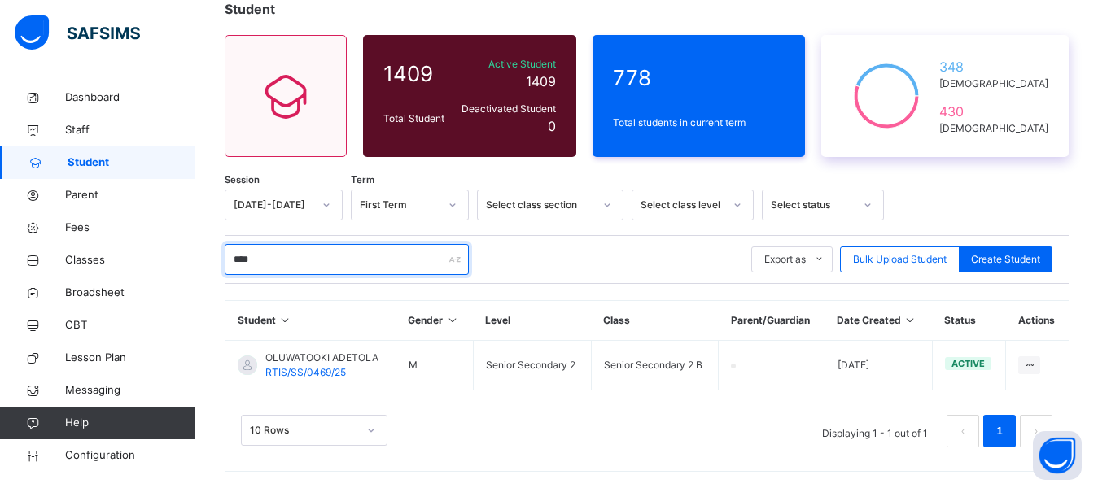
scroll to position [107, 0]
type input "****"
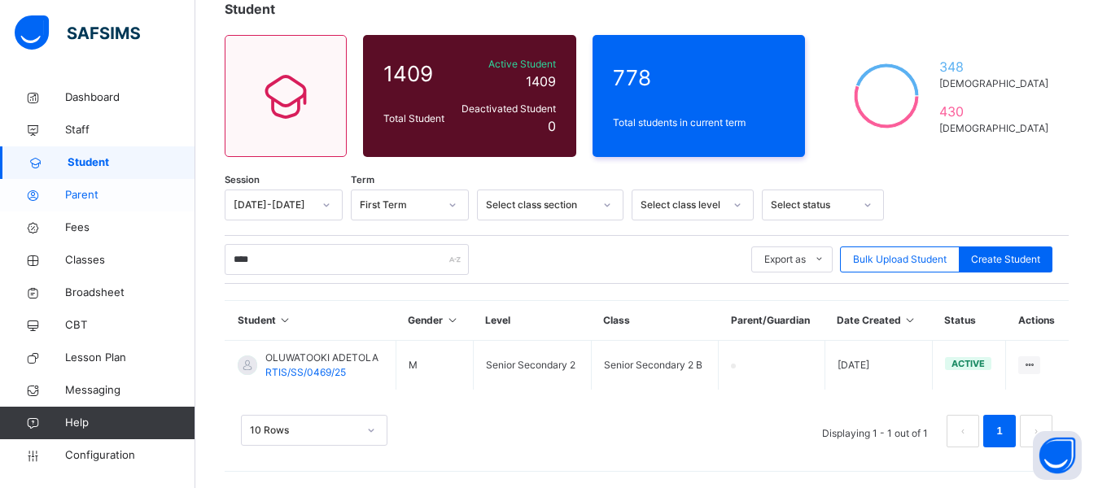
click at [82, 194] on span "Parent" at bounding box center [130, 195] width 130 height 16
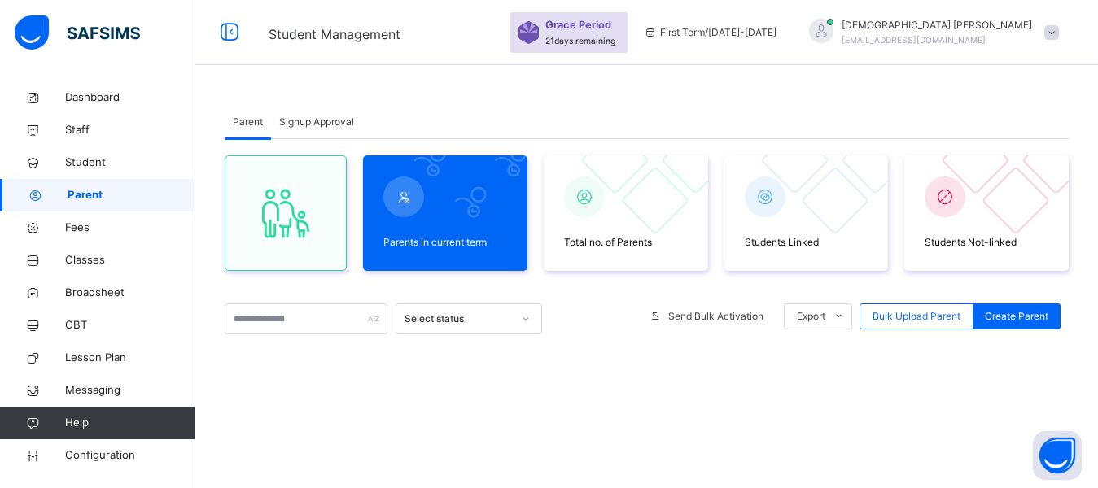
click at [302, 121] on span "Signup Approval" at bounding box center [316, 122] width 75 height 15
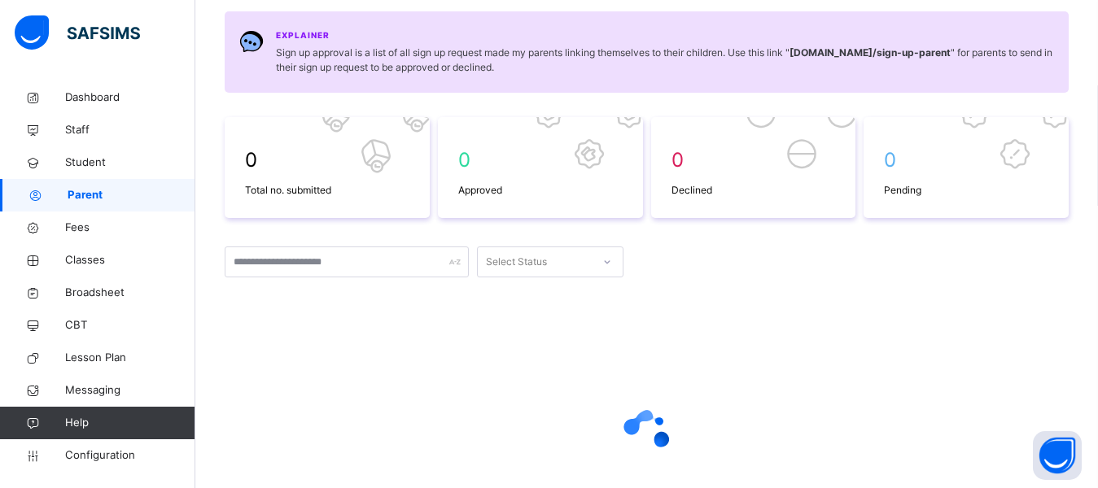
scroll to position [163, 0]
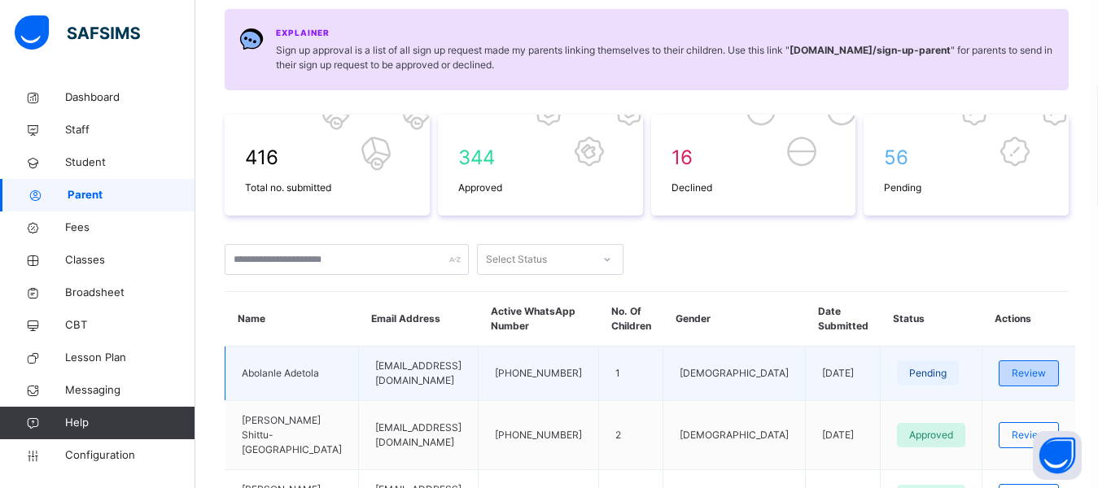
click at [1028, 374] on span "Review" at bounding box center [1028, 373] width 34 height 15
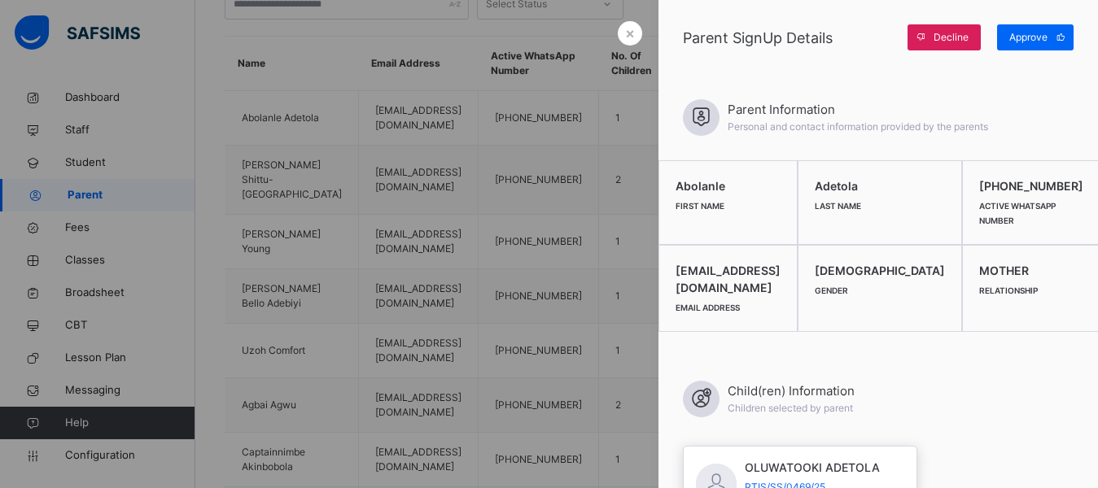
scroll to position [407, 0]
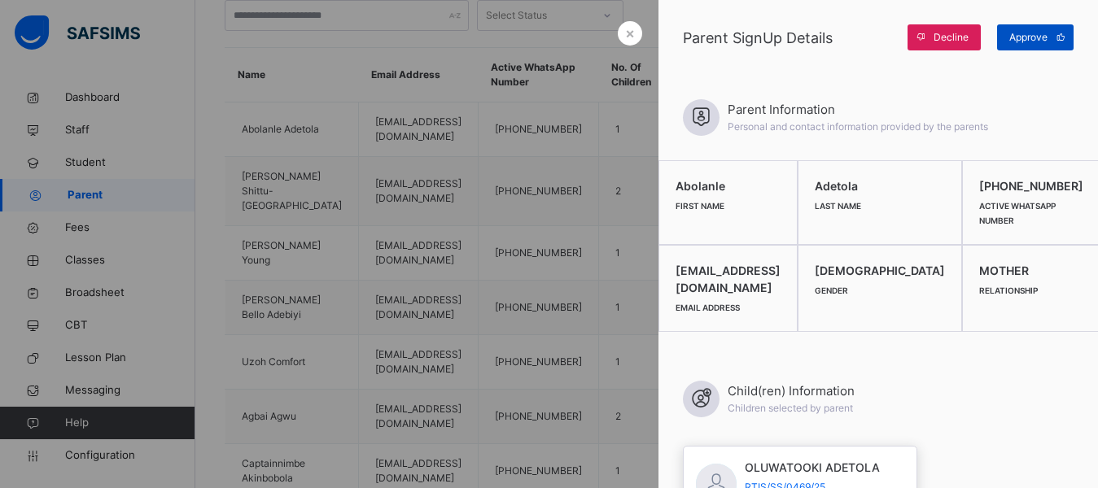
click at [1027, 37] on span "Approve" at bounding box center [1028, 37] width 38 height 15
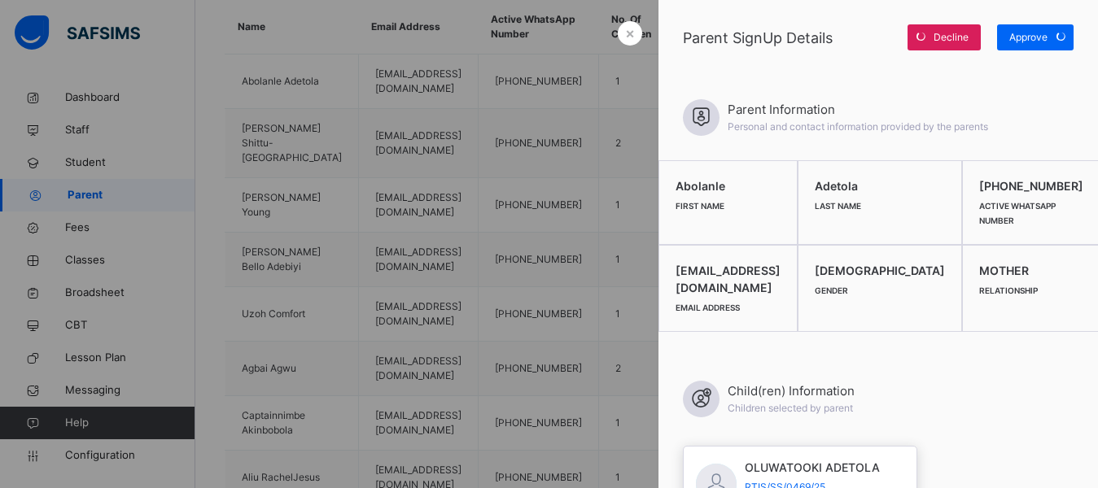
scroll to position [441, 0]
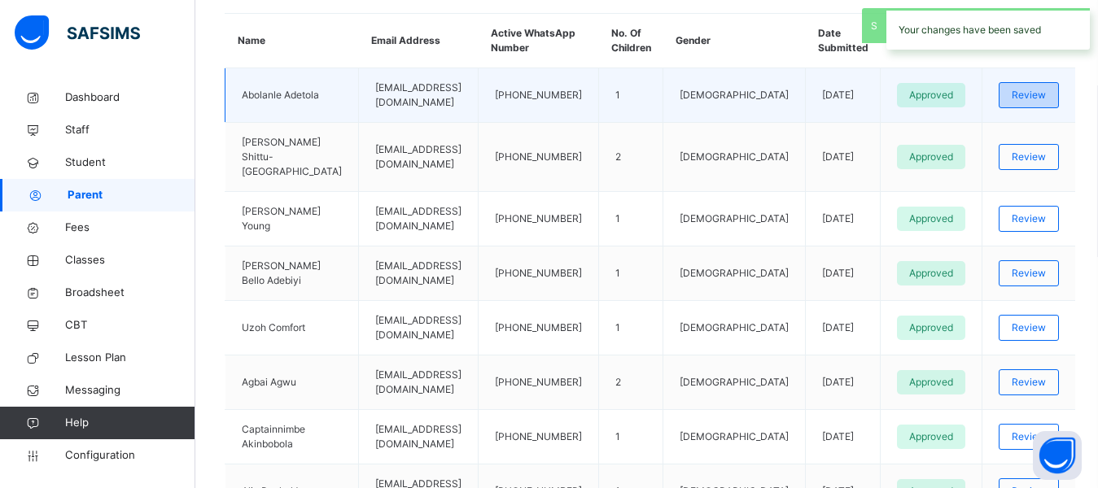
click at [1030, 91] on span "Review" at bounding box center [1028, 95] width 34 height 15
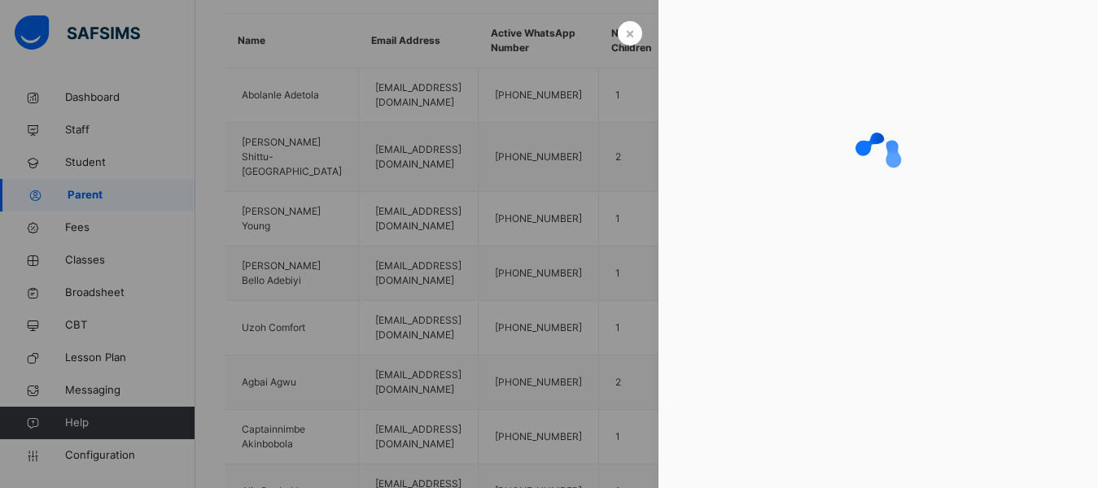
click at [467, 21] on div at bounding box center [549, 244] width 1098 height 488
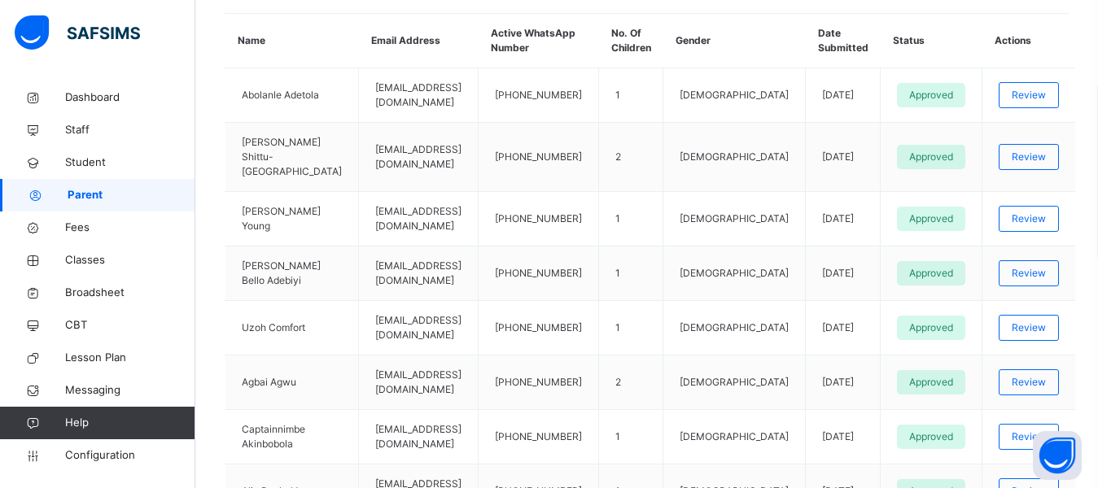
click at [89, 196] on span "Parent" at bounding box center [132, 195] width 128 height 16
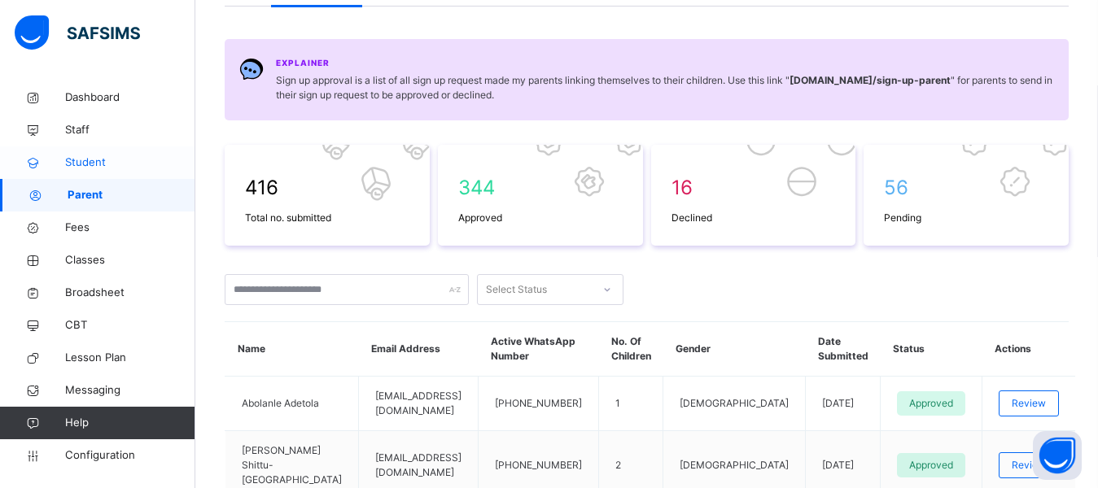
scroll to position [116, 0]
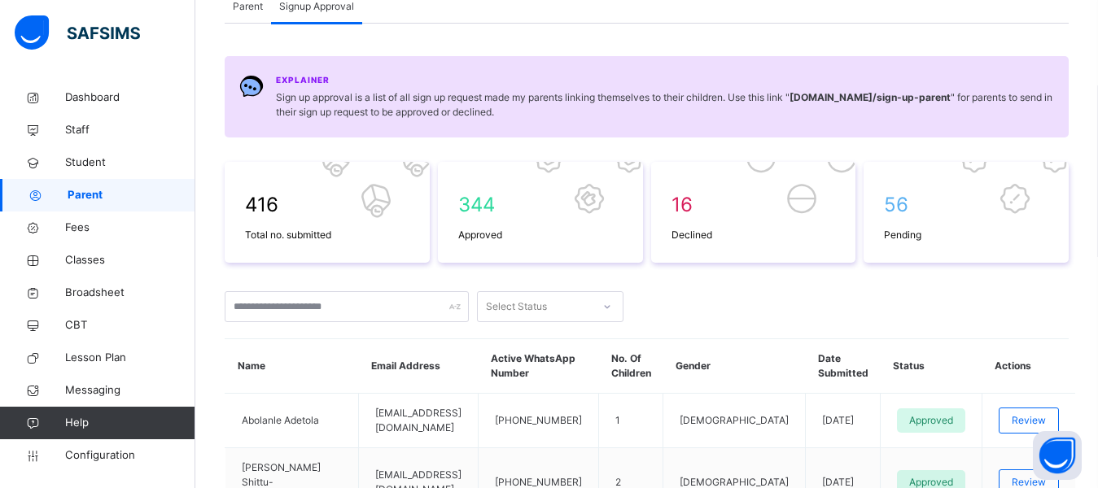
click at [247, 5] on span "Parent" at bounding box center [248, 6] width 30 height 15
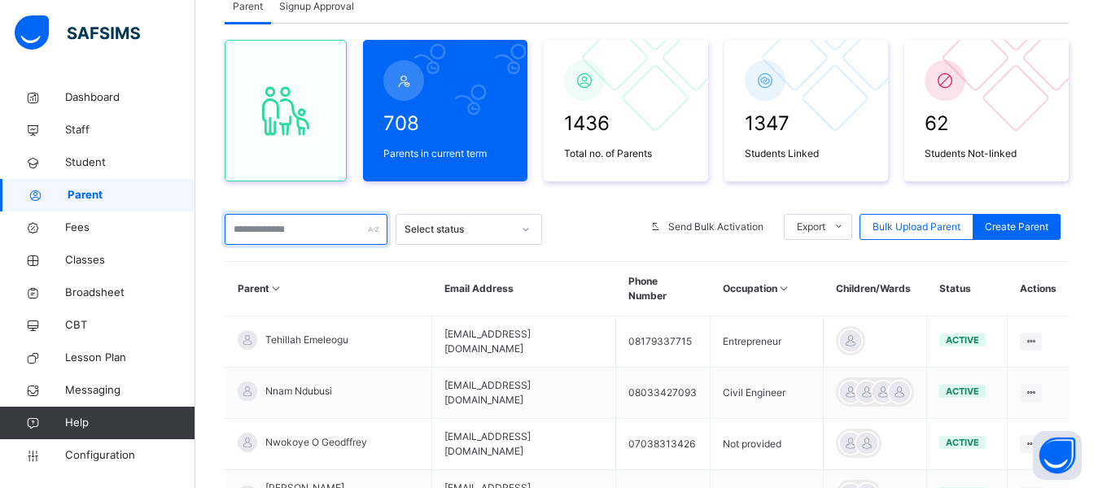
click at [295, 234] on input "text" at bounding box center [306, 229] width 163 height 31
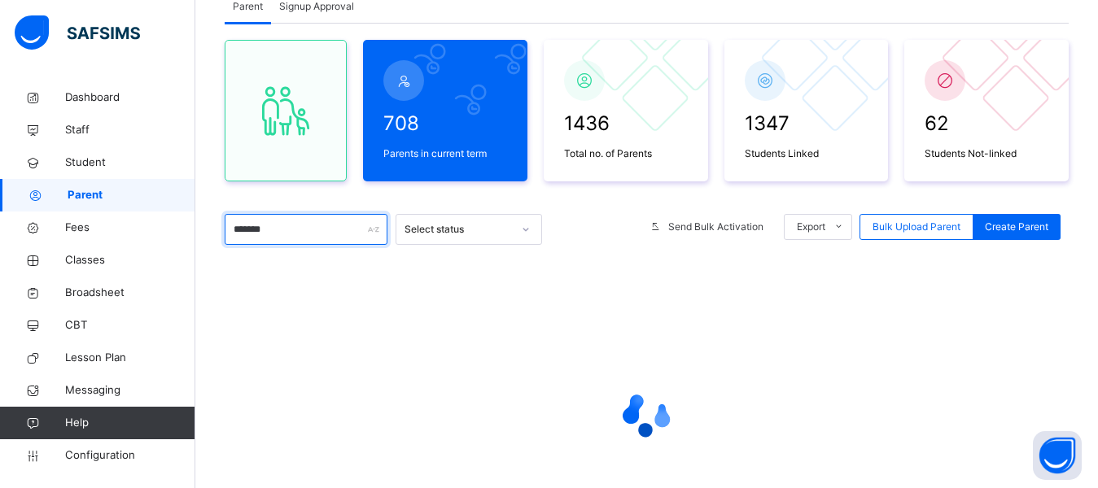
type input "*******"
click at [513, 195] on div "708 Parents in current term 1436 Total no. of Parents 1347 Students Linked 62 S…" at bounding box center [647, 304] width 844 height 561
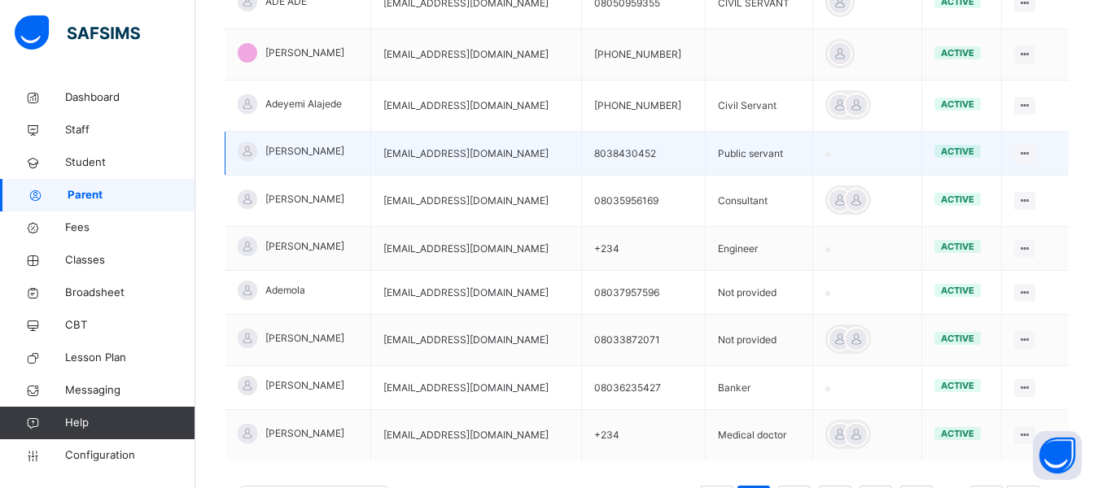
scroll to position [522, 0]
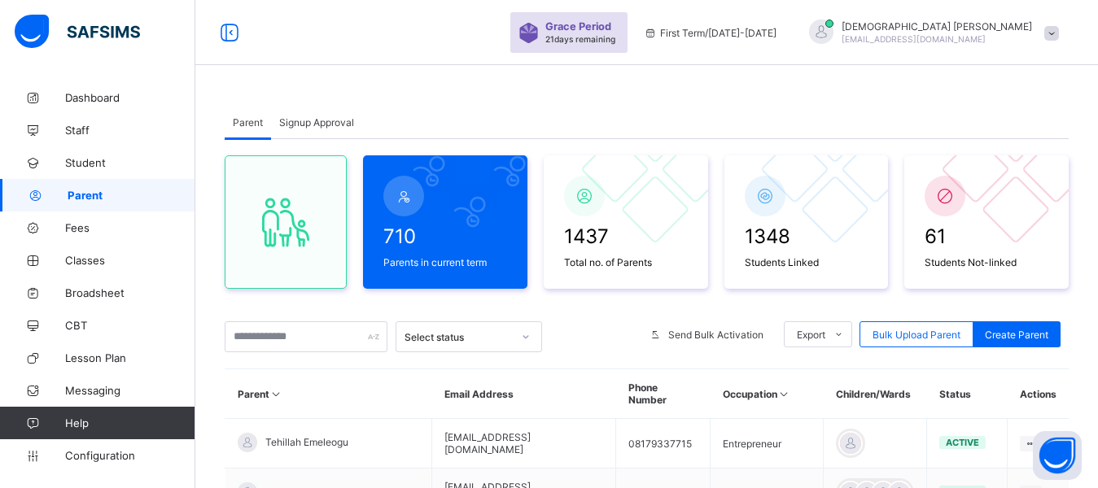
scroll to position [509, 0]
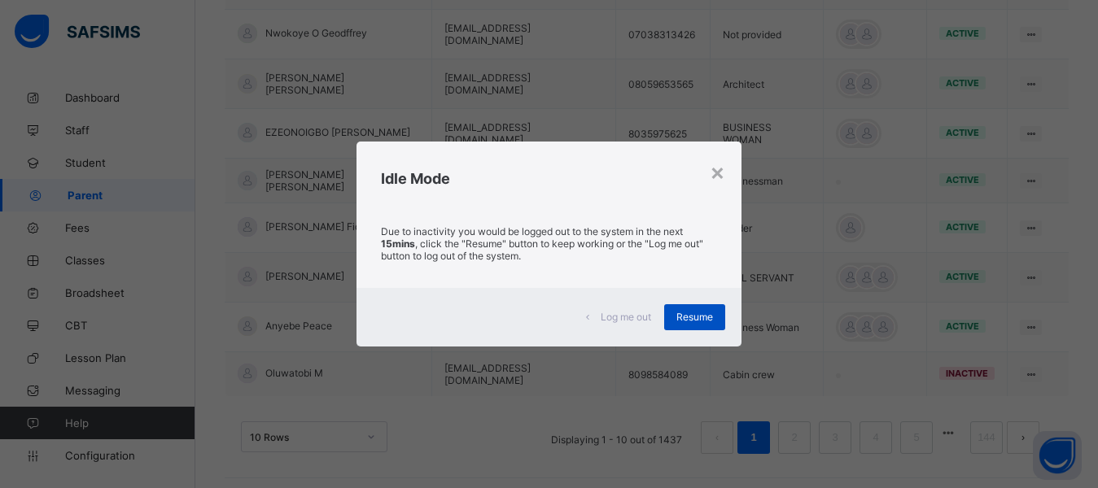
click at [717, 314] on div "Resume" at bounding box center [694, 317] width 61 height 26
